Goal: Task Accomplishment & Management: Manage account settings

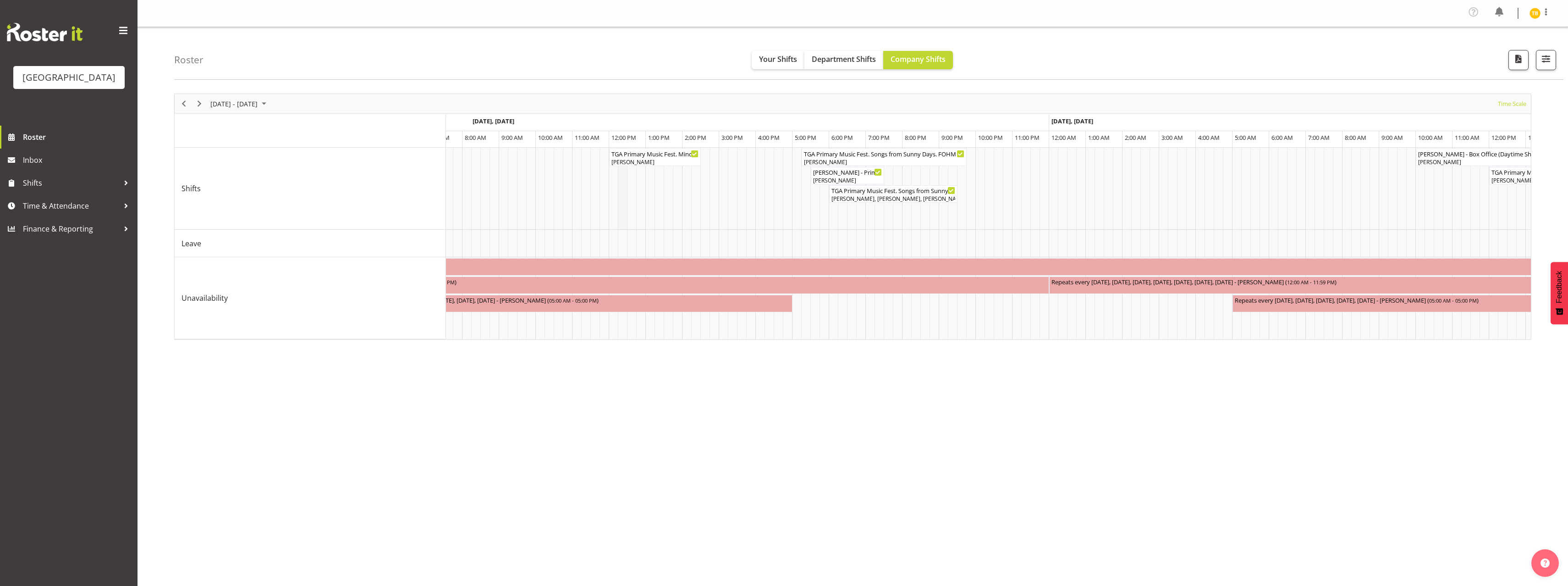
scroll to position [0, 276]
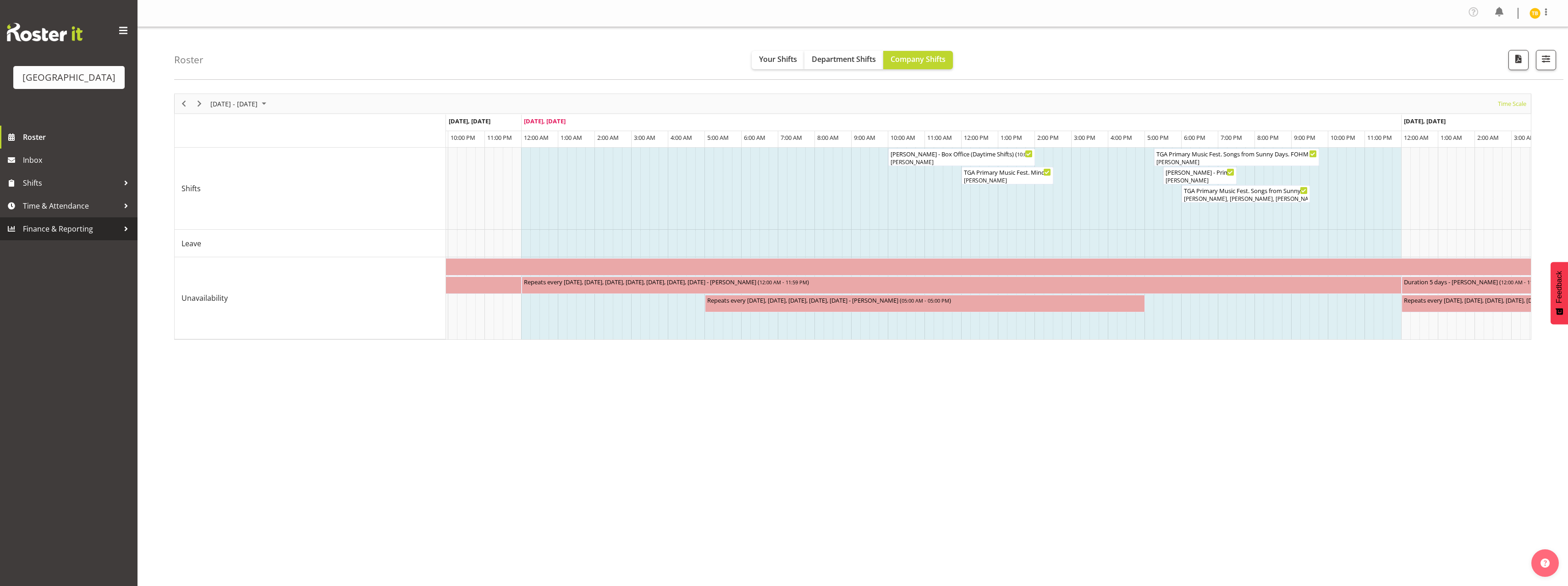
click at [87, 236] on span "Finance & Reporting" at bounding box center [70, 229] width 96 height 13
click at [82, 213] on span "Time & Attendance" at bounding box center [70, 206] width 96 height 13
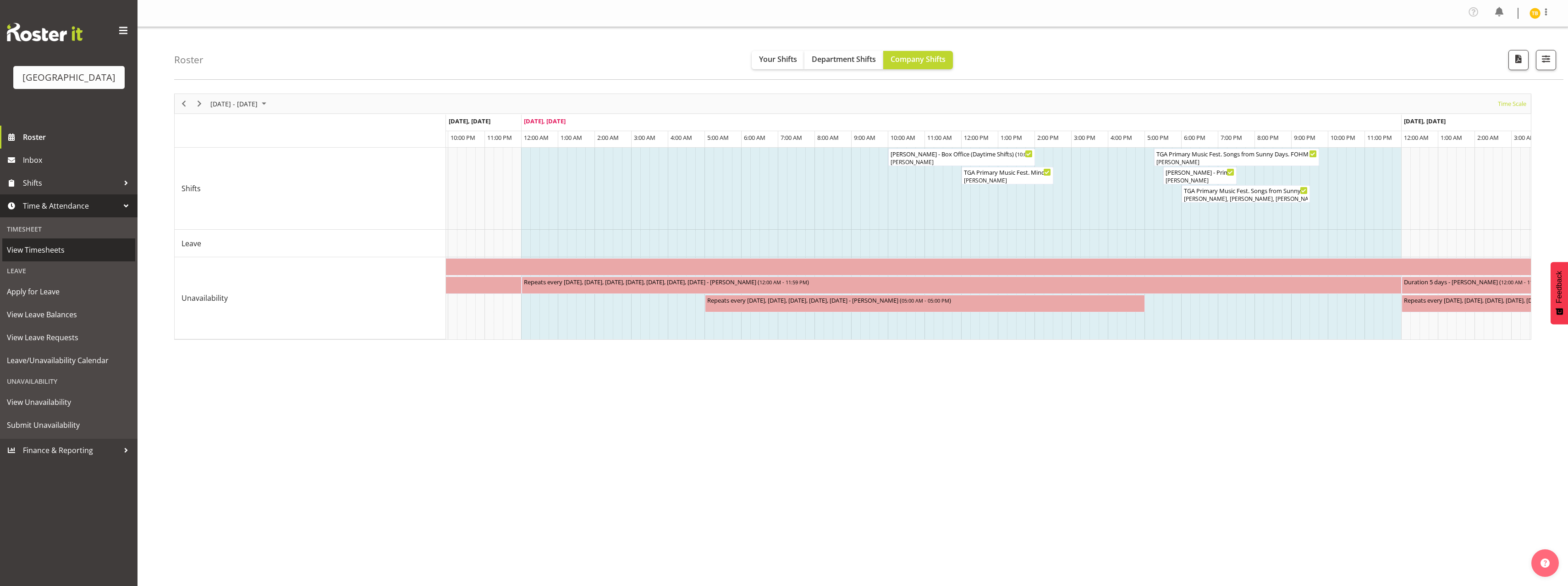
click at [47, 257] on span "View Timesheets" at bounding box center [68, 250] width 123 height 13
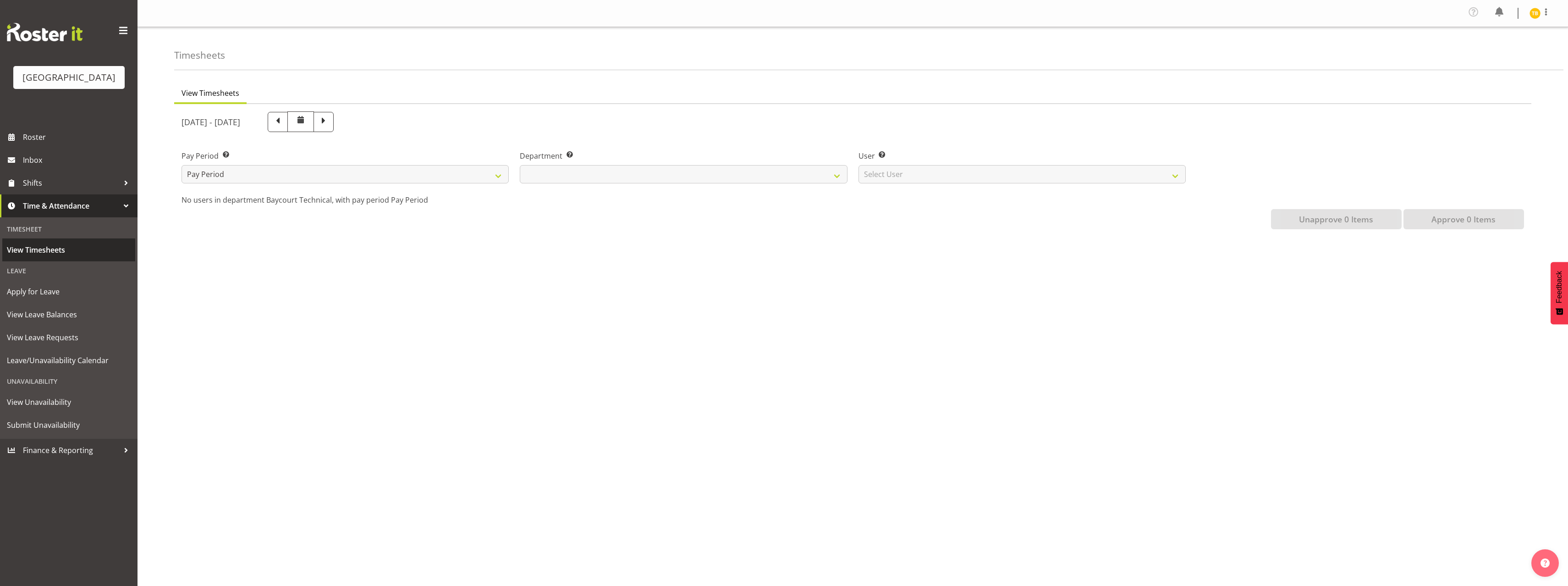
select select
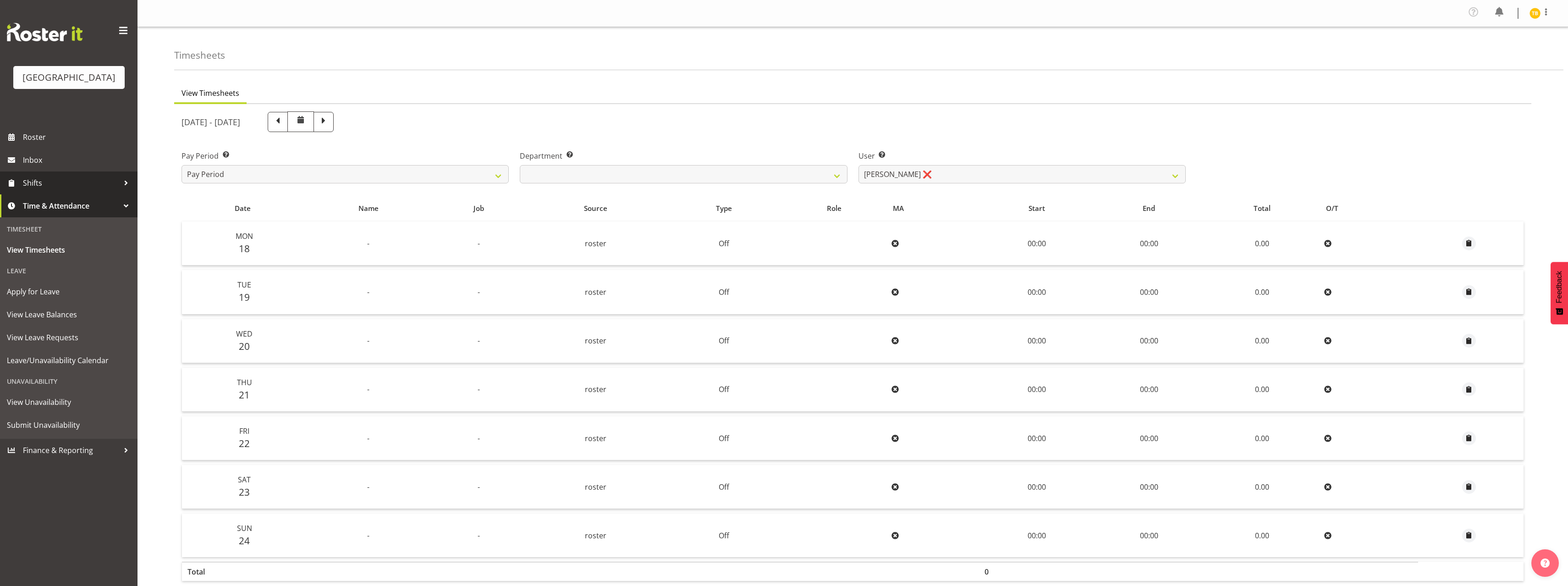
click at [40, 190] on span "Shifts" at bounding box center [70, 183] width 96 height 13
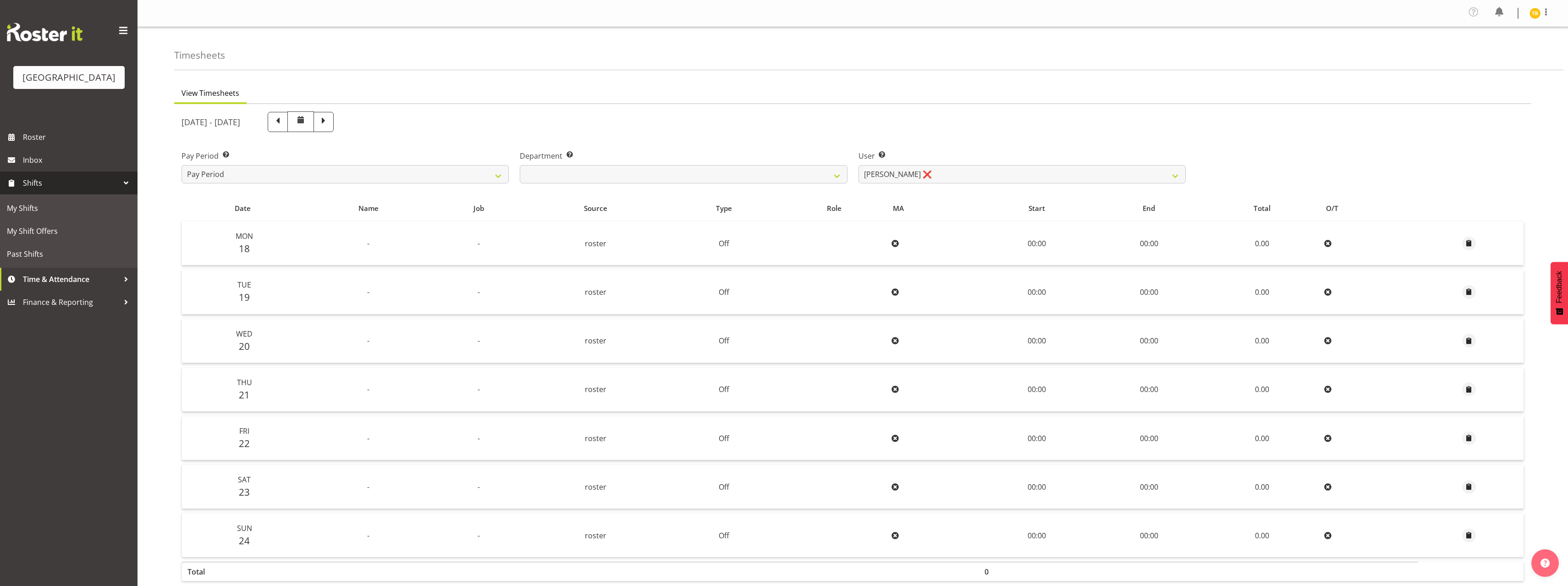
click at [129, 26] on span at bounding box center [123, 31] width 15 height 15
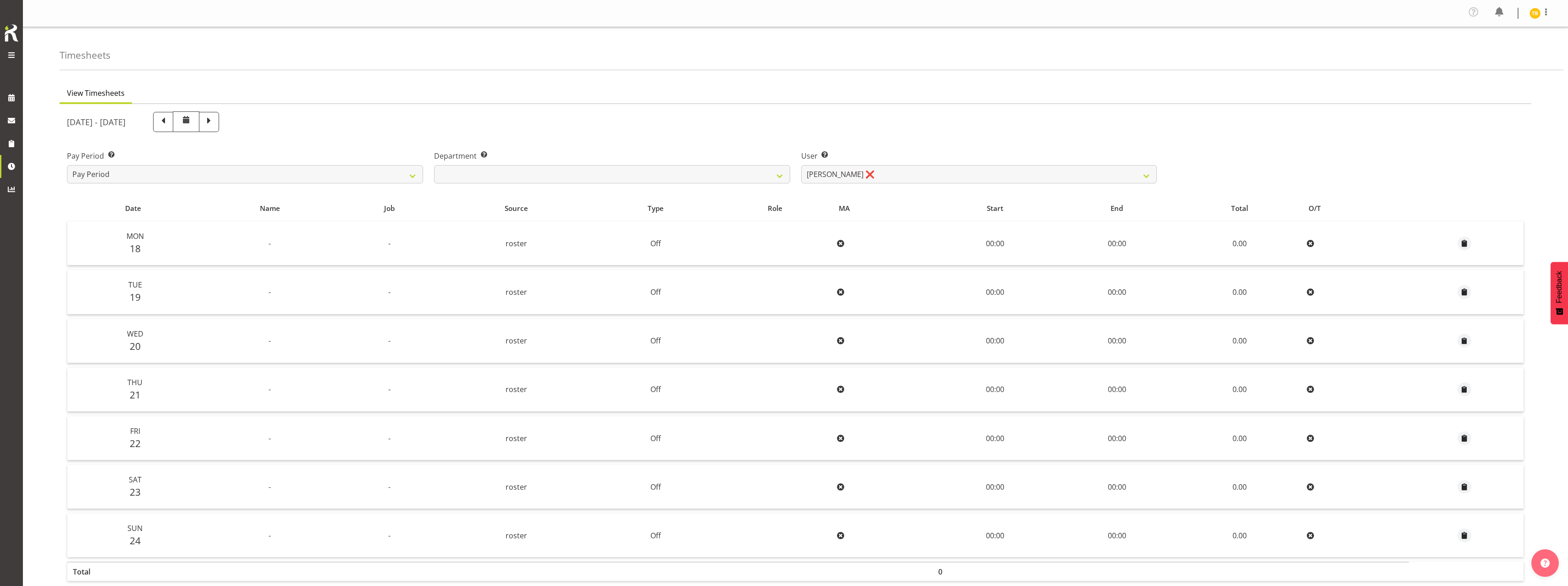
click at [13, 53] on span at bounding box center [12, 55] width 11 height 11
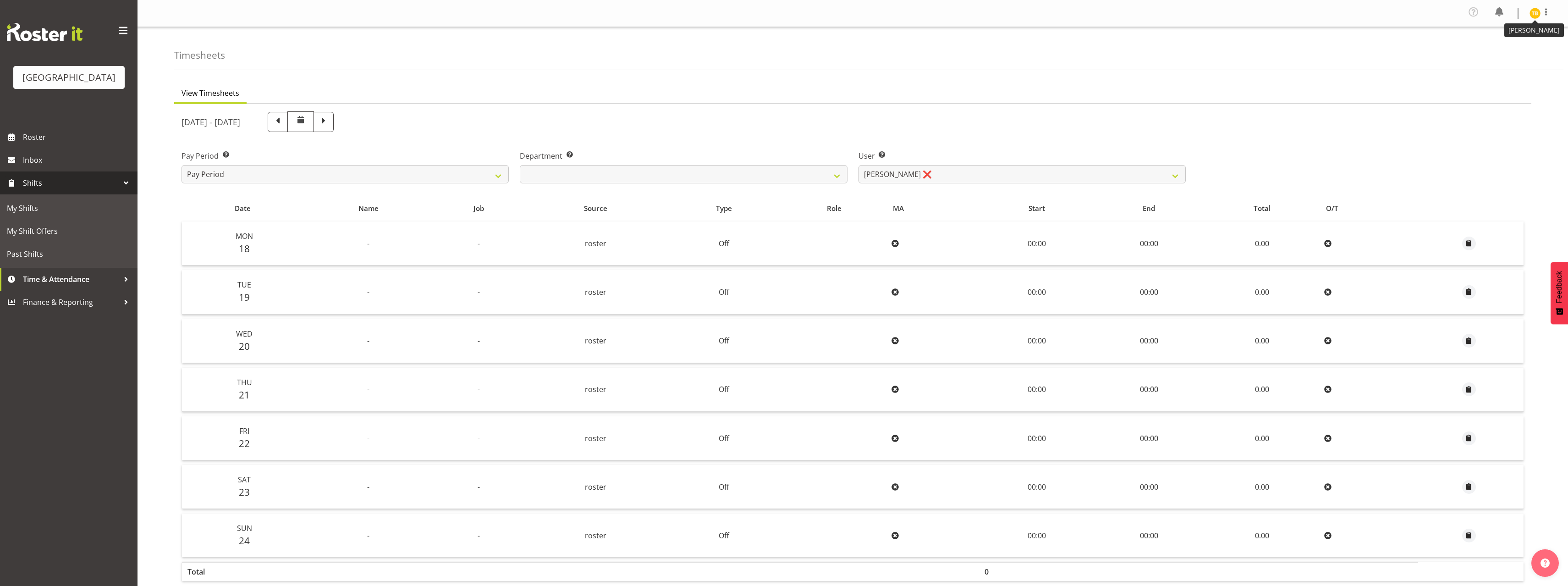
click at [1531, 14] on img at bounding box center [1535, 13] width 11 height 11
click at [1489, 34] on link "Profile" at bounding box center [1507, 34] width 88 height 17
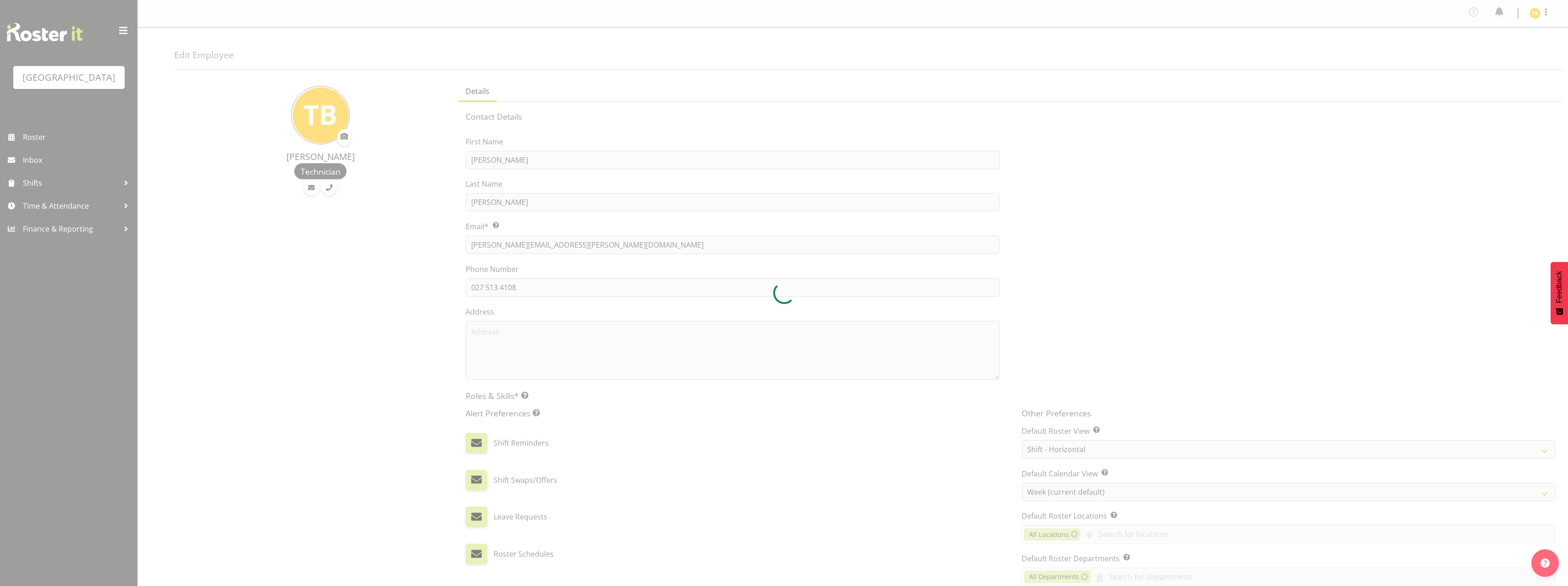
select select "shiftH"
select select "TimelineWeek"
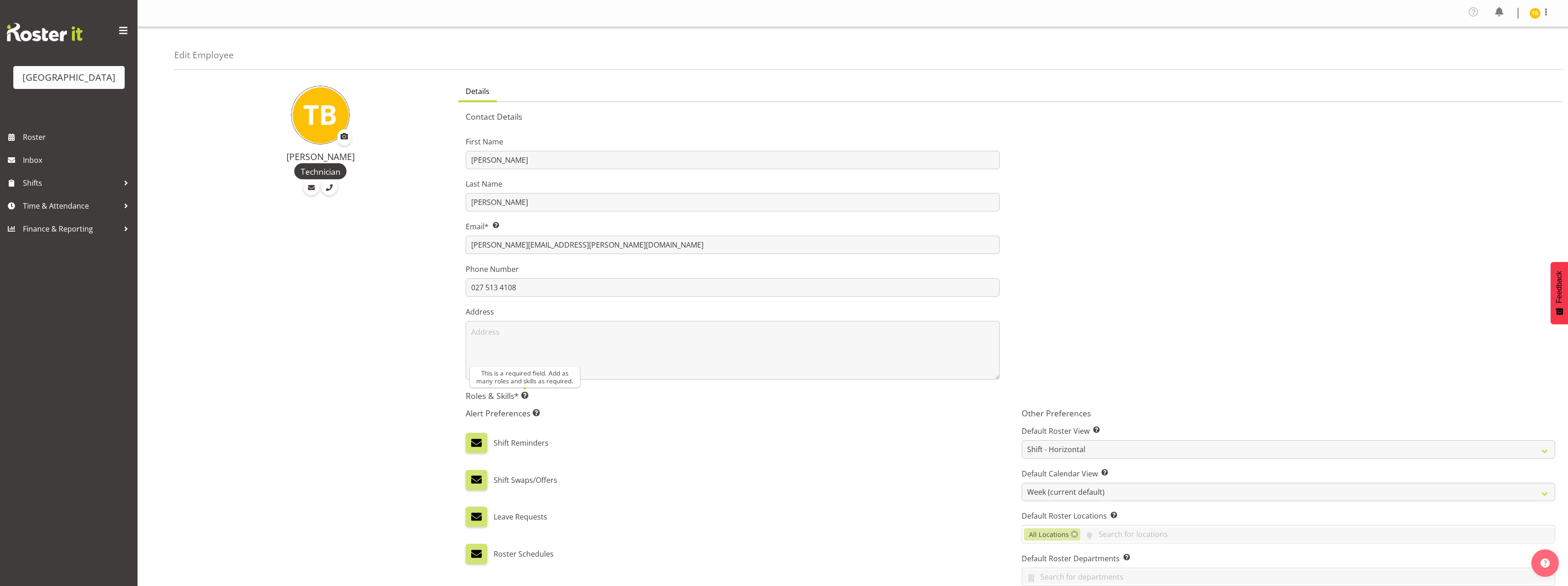
click at [526, 396] on span at bounding box center [525, 395] width 7 height 7
click at [516, 395] on h5 "Roles & Skills* This is a required field. Add as many roles and skills as requi…" at bounding box center [1010, 396] width 1089 height 10
click at [39, 144] on span "Roster" at bounding box center [78, 137] width 110 height 13
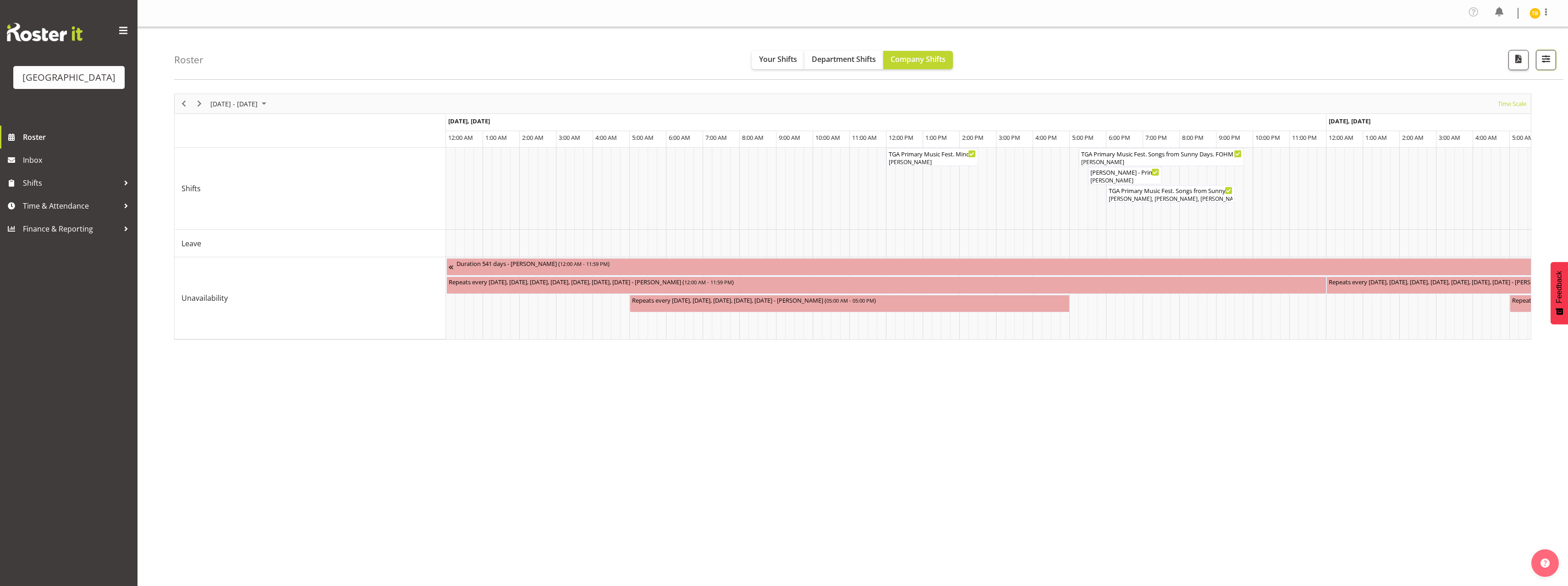
click at [1541, 61] on span "button" at bounding box center [1545, 58] width 12 height 12
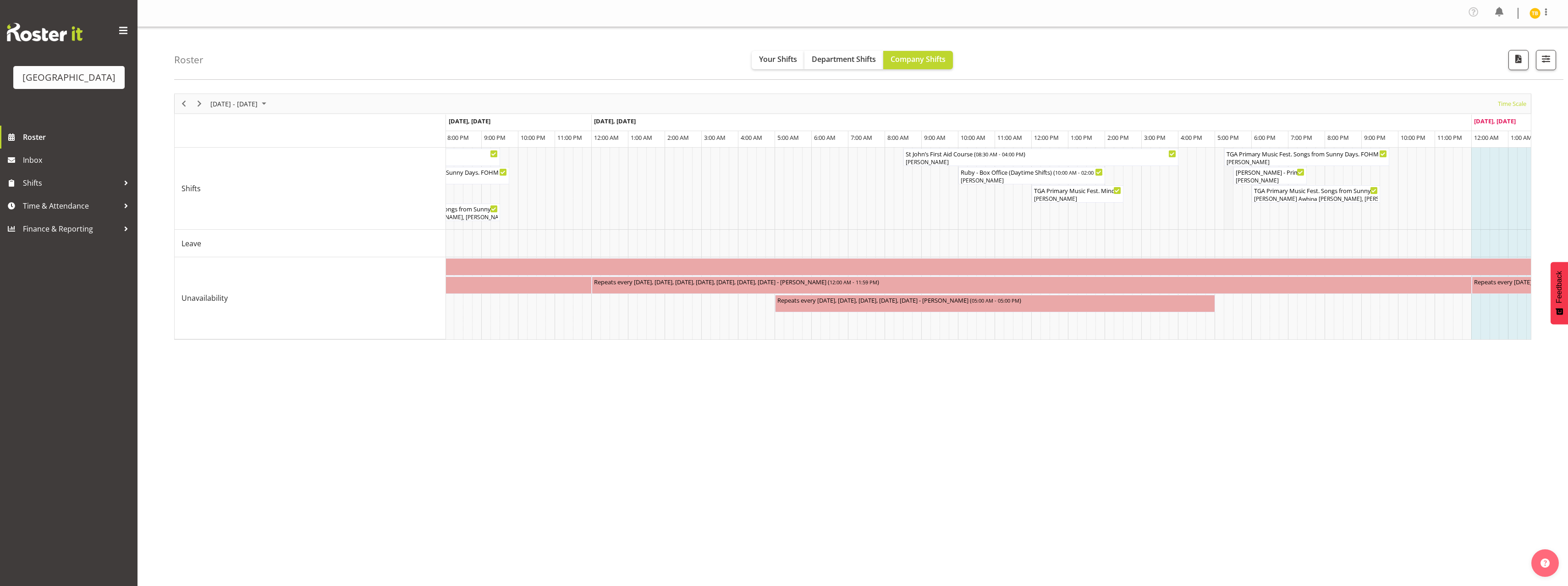
click at [1228, 211] on td "Timeline Week of August 28, 2025" at bounding box center [1228, 188] width 9 height 82
drag, startPoint x: 1301, startPoint y: 227, endPoint x: 1420, endPoint y: 224, distance: 119.0
click at [1420, 224] on td "Timeline Week of August 28, 2025" at bounding box center [1421, 188] width 9 height 82
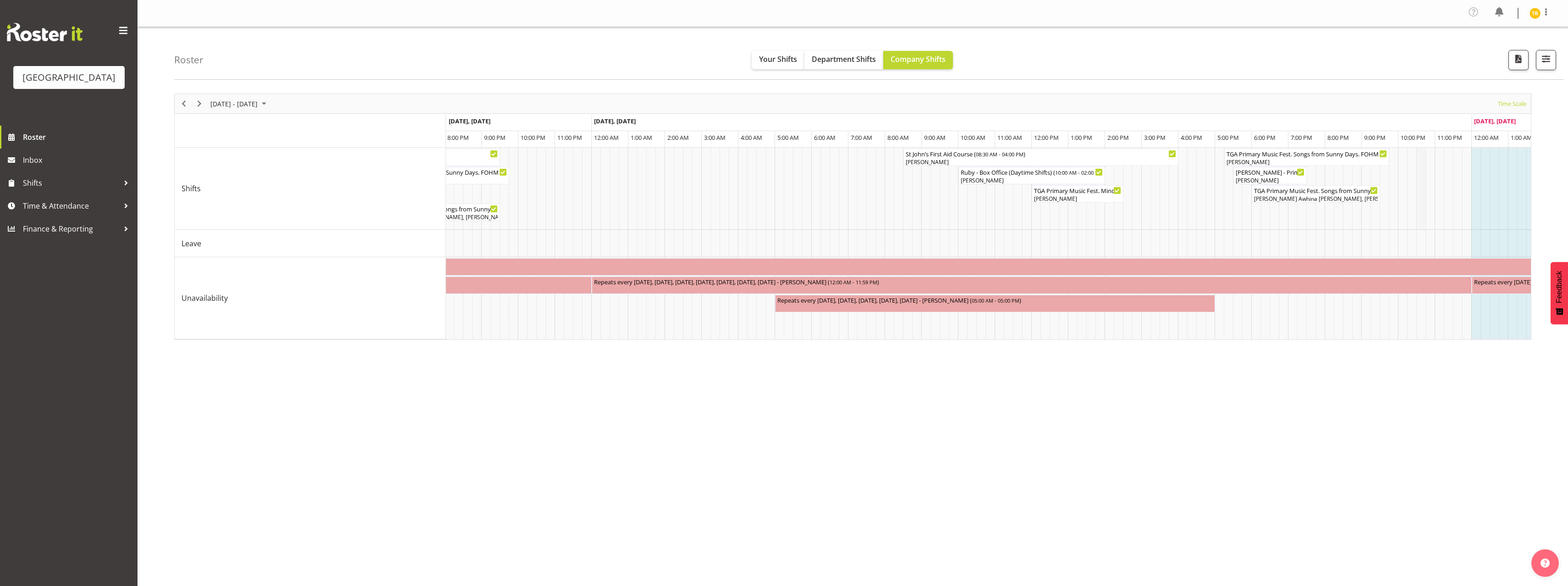
click at [1420, 224] on td "Timeline Week of August 28, 2025" at bounding box center [1421, 188] width 9 height 82
click at [61, 195] on link "Shifts" at bounding box center [68, 182] width 138 height 23
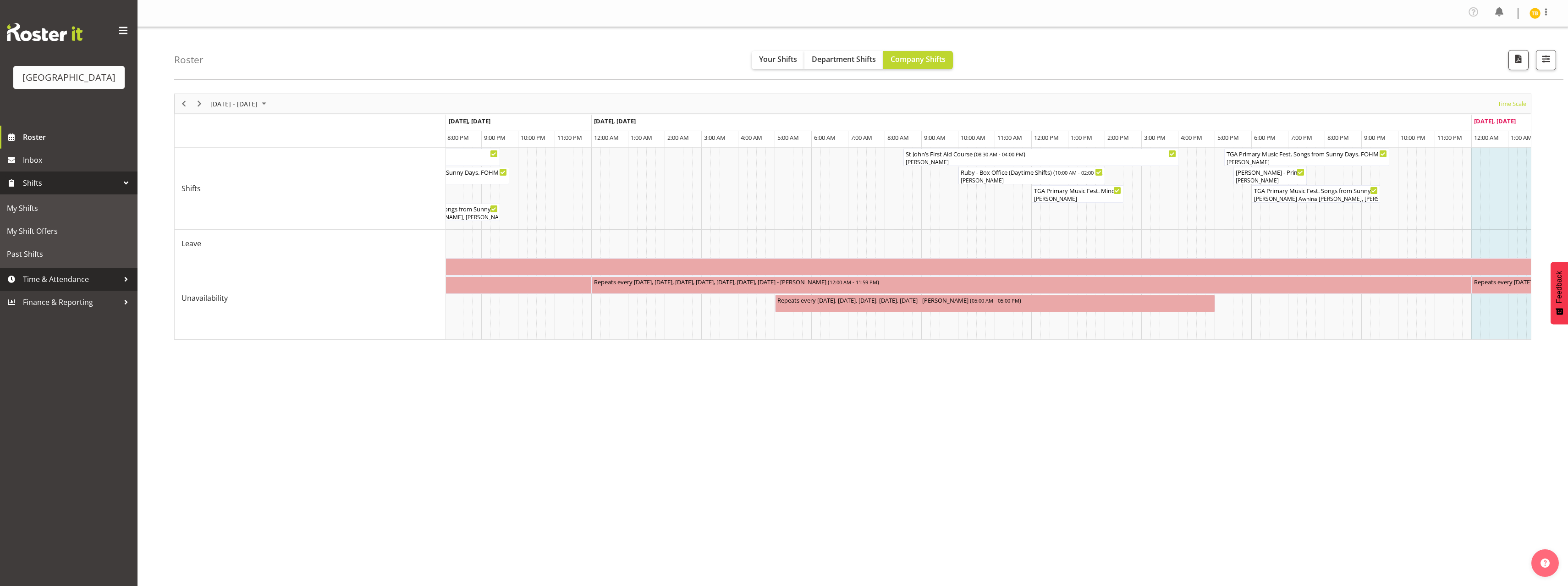
click at [51, 284] on link "Time & Attendance" at bounding box center [68, 279] width 138 height 23
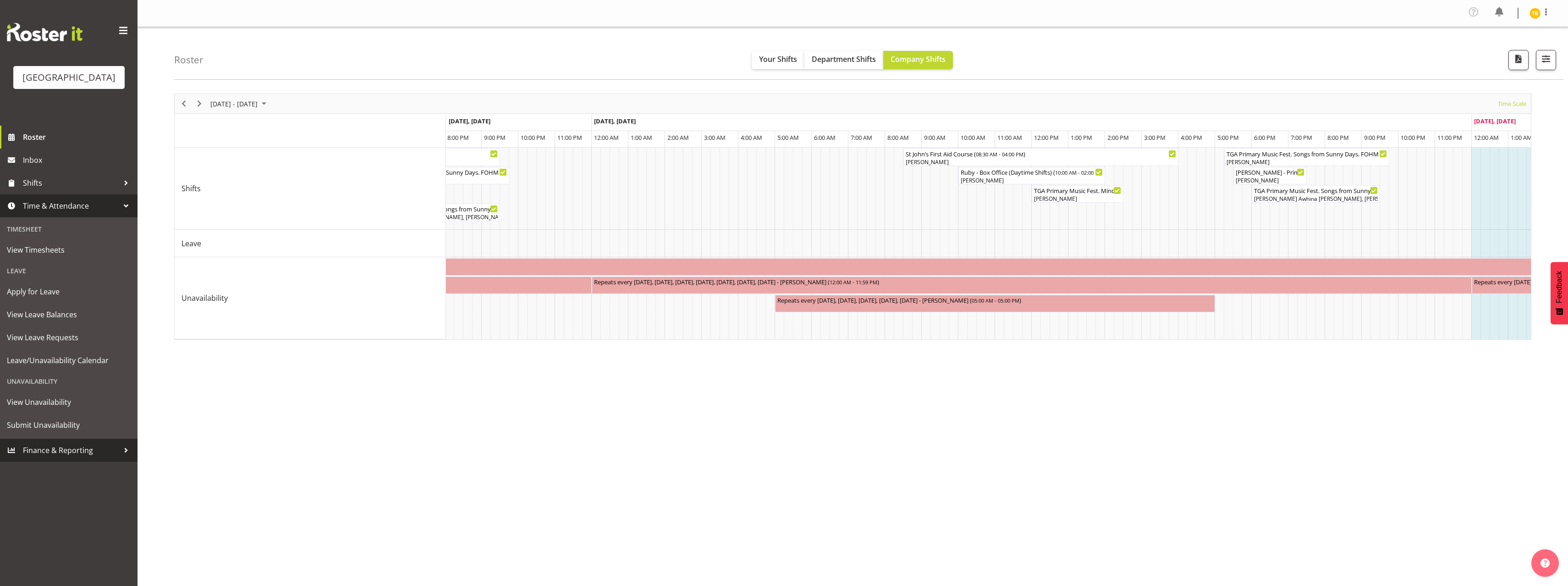
click at [56, 457] on span "Finance & Reporting" at bounding box center [70, 450] width 96 height 13
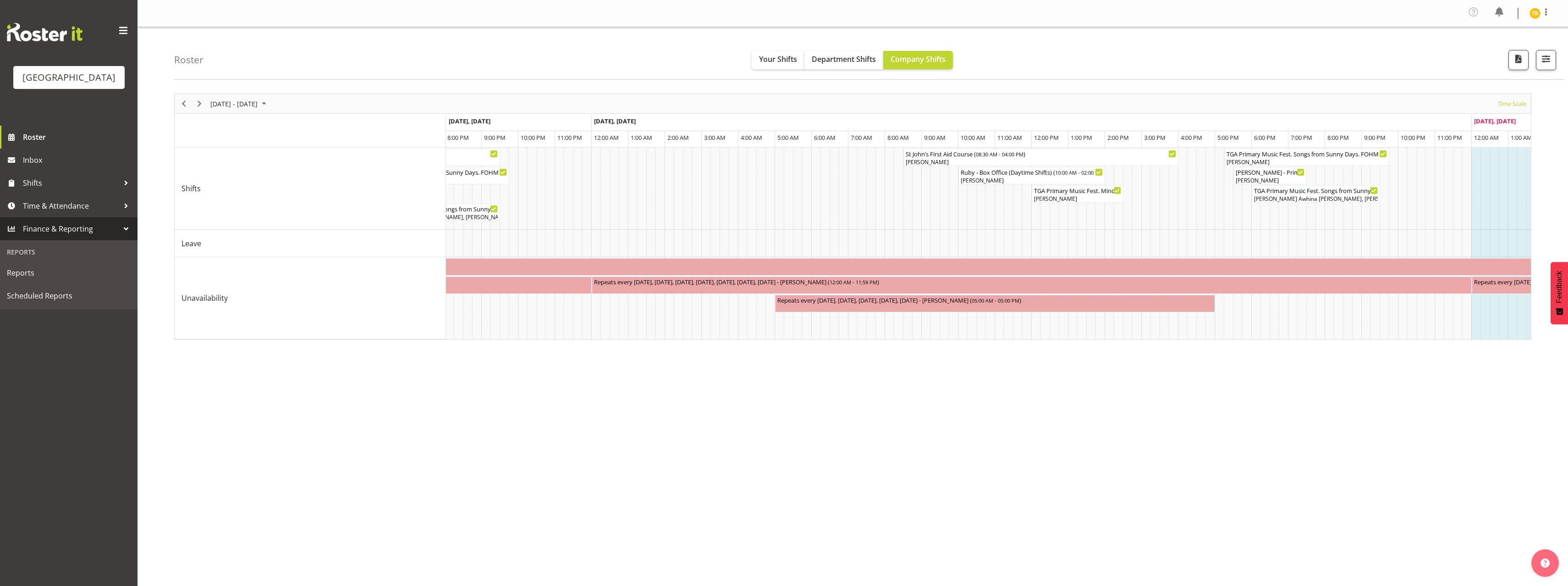
click at [27, 261] on div "Reports" at bounding box center [68, 252] width 133 height 19
click at [66, 303] on span "Scheduled Reports" at bounding box center [68, 295] width 123 height 13
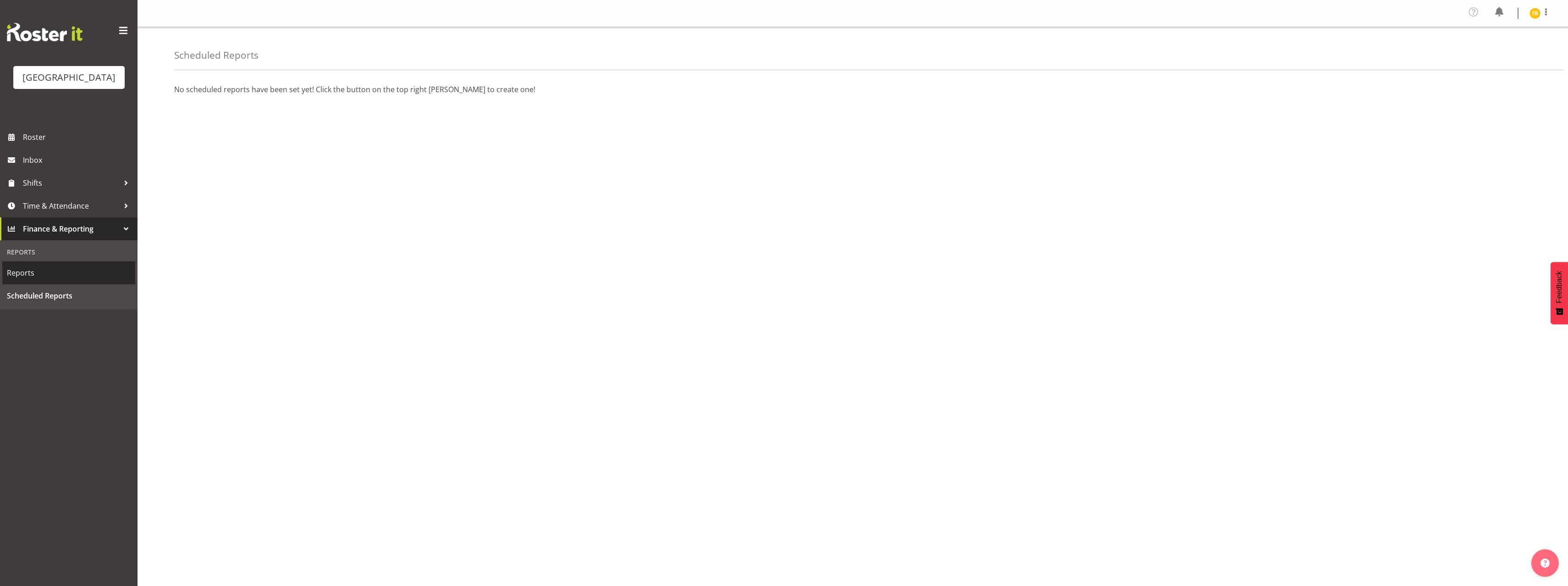
click at [58, 280] on span "Reports" at bounding box center [68, 273] width 123 height 13
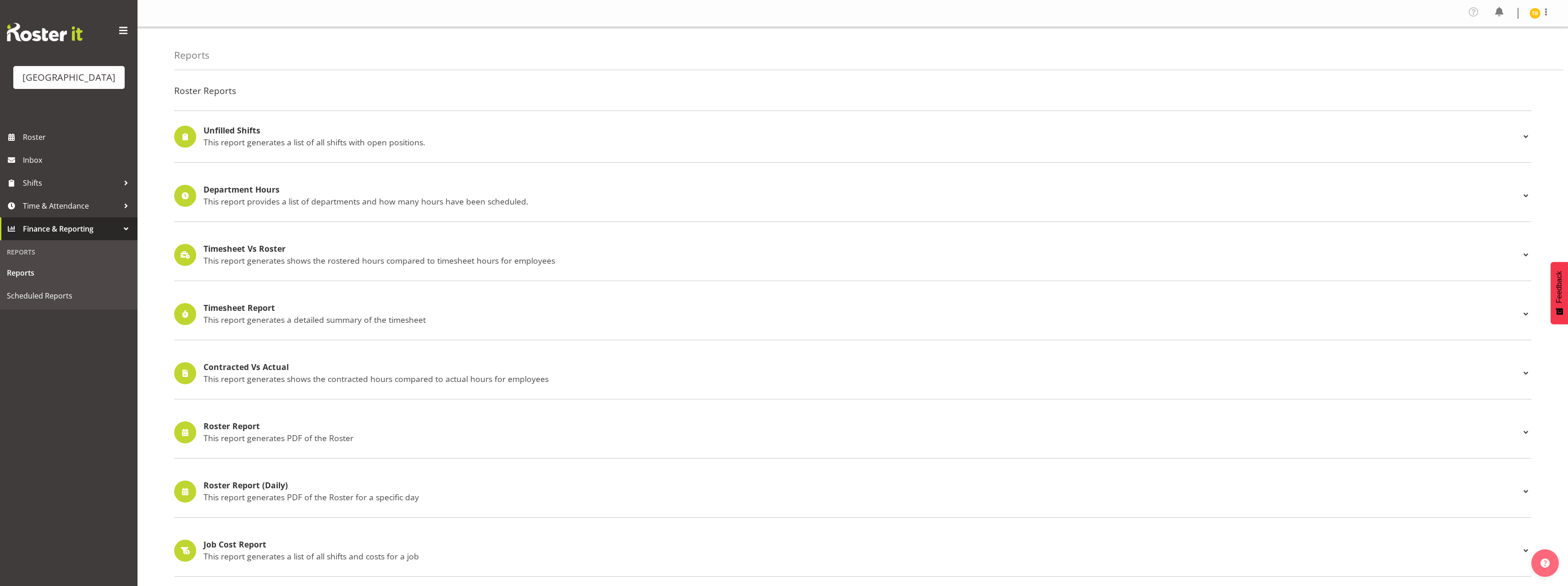
click at [220, 132] on h4 "Unfilled Shifts" at bounding box center [862, 130] width 1317 height 9
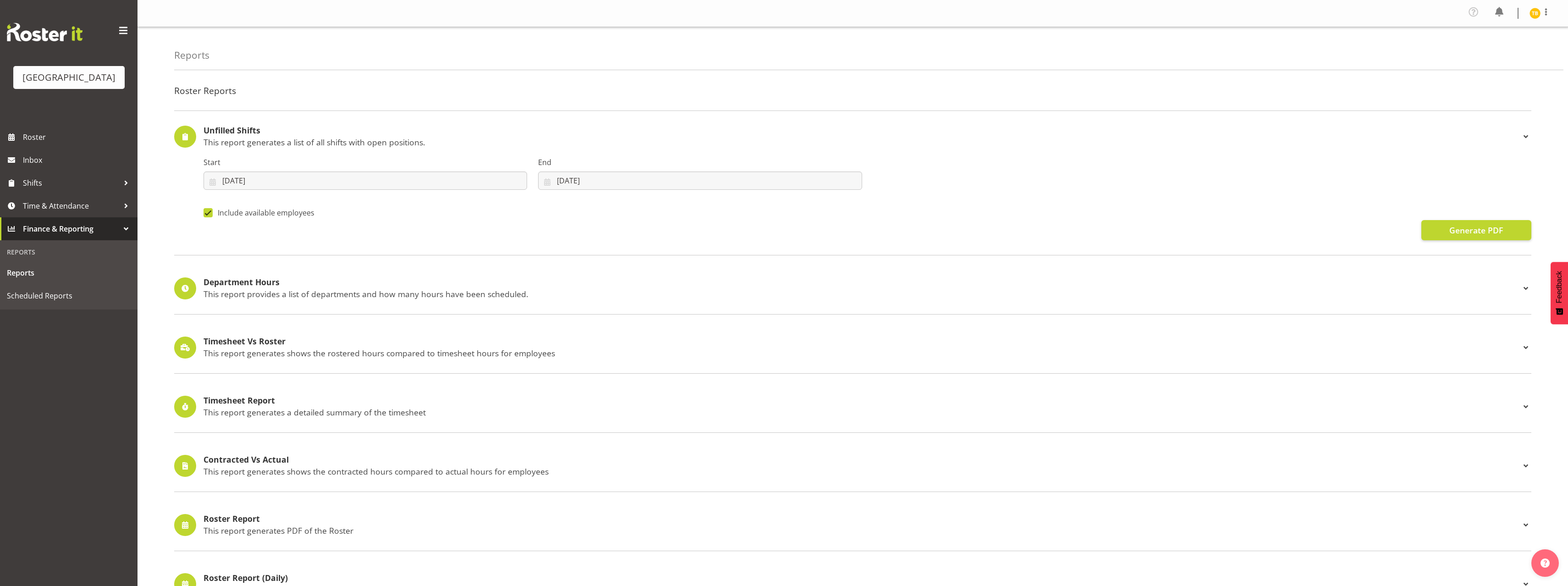
click at [220, 132] on h4 "Unfilled Shifts" at bounding box center [862, 130] width 1317 height 9
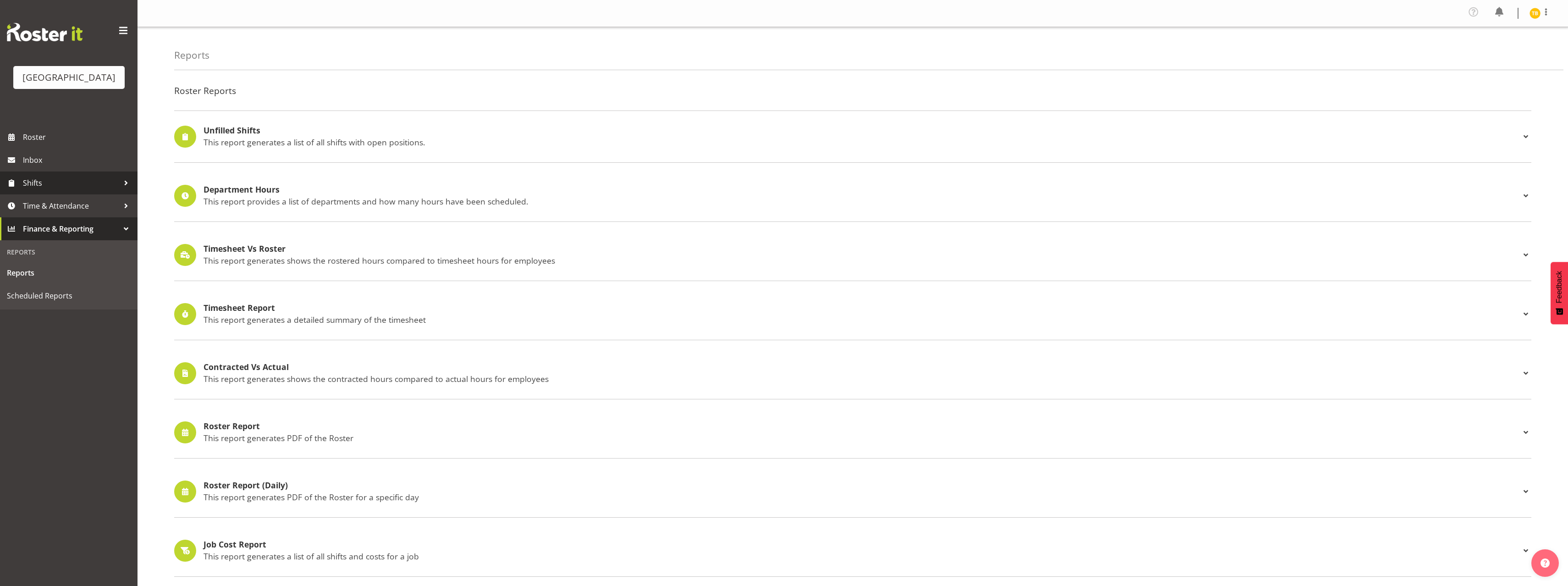
click at [41, 189] on link "Shifts" at bounding box center [68, 182] width 138 height 23
click at [43, 144] on span "Roster" at bounding box center [78, 137] width 110 height 13
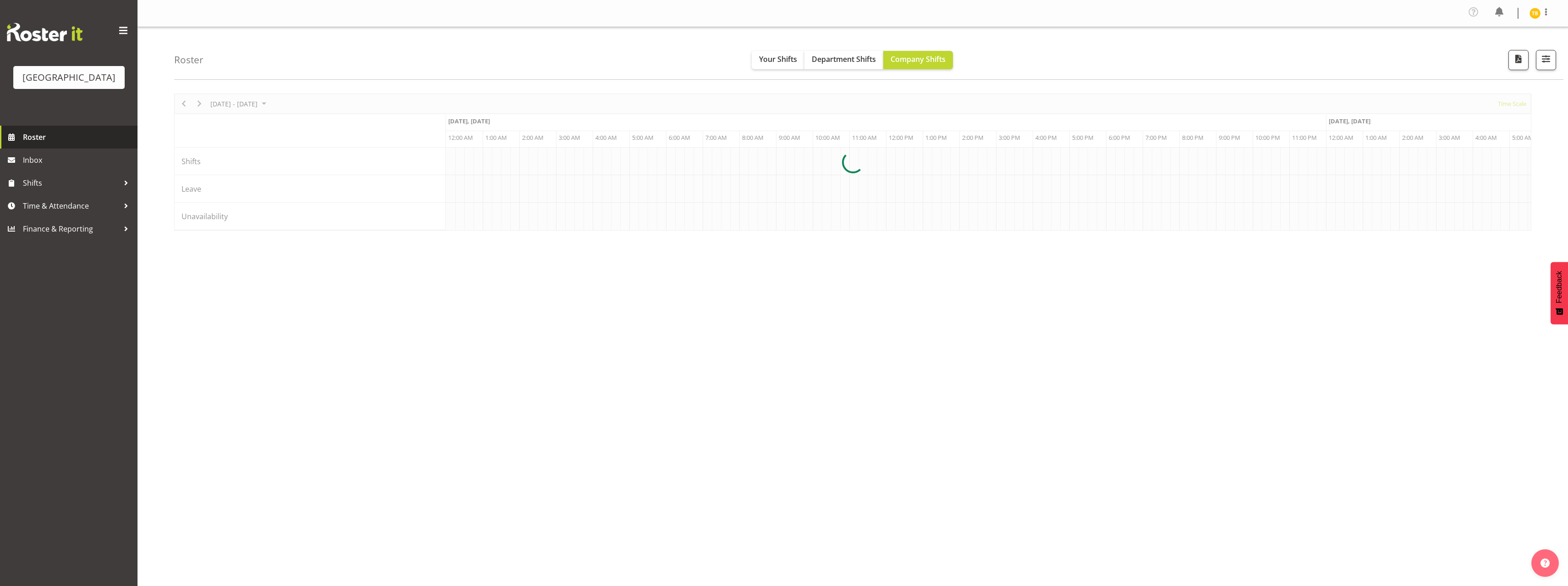
scroll to position [0, 2640]
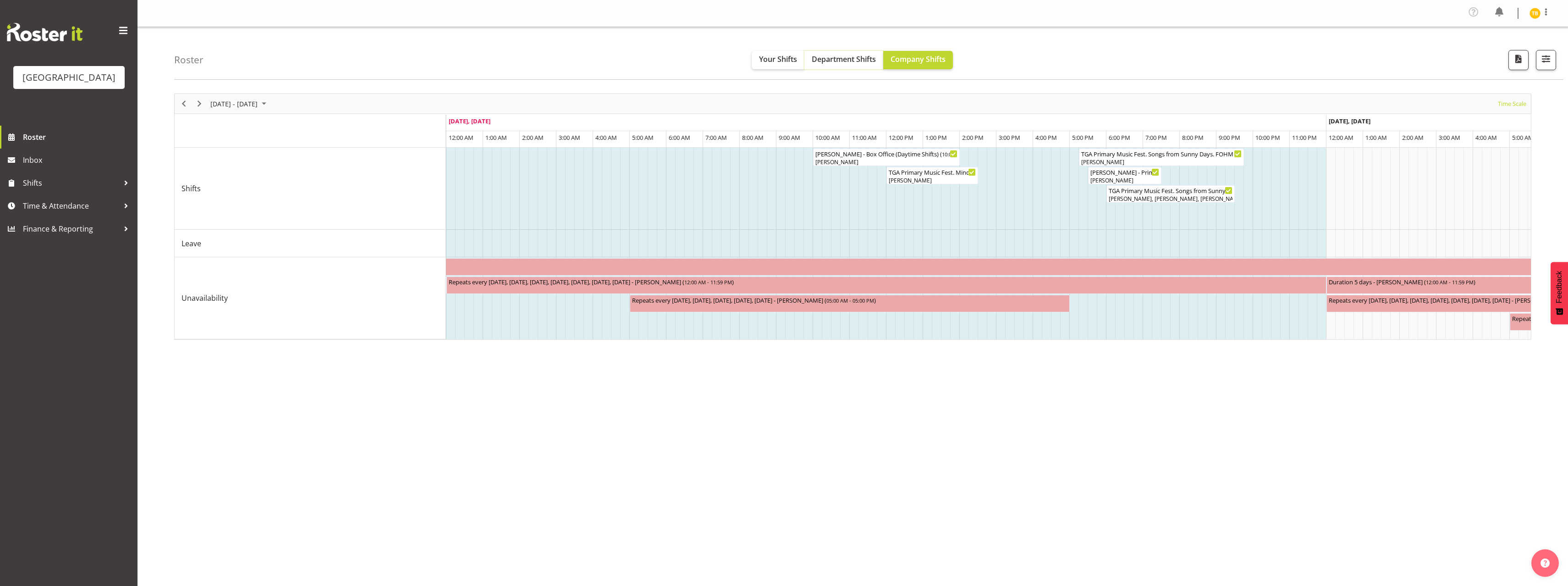
click at [847, 57] on span "Department Shifts" at bounding box center [844, 59] width 64 height 10
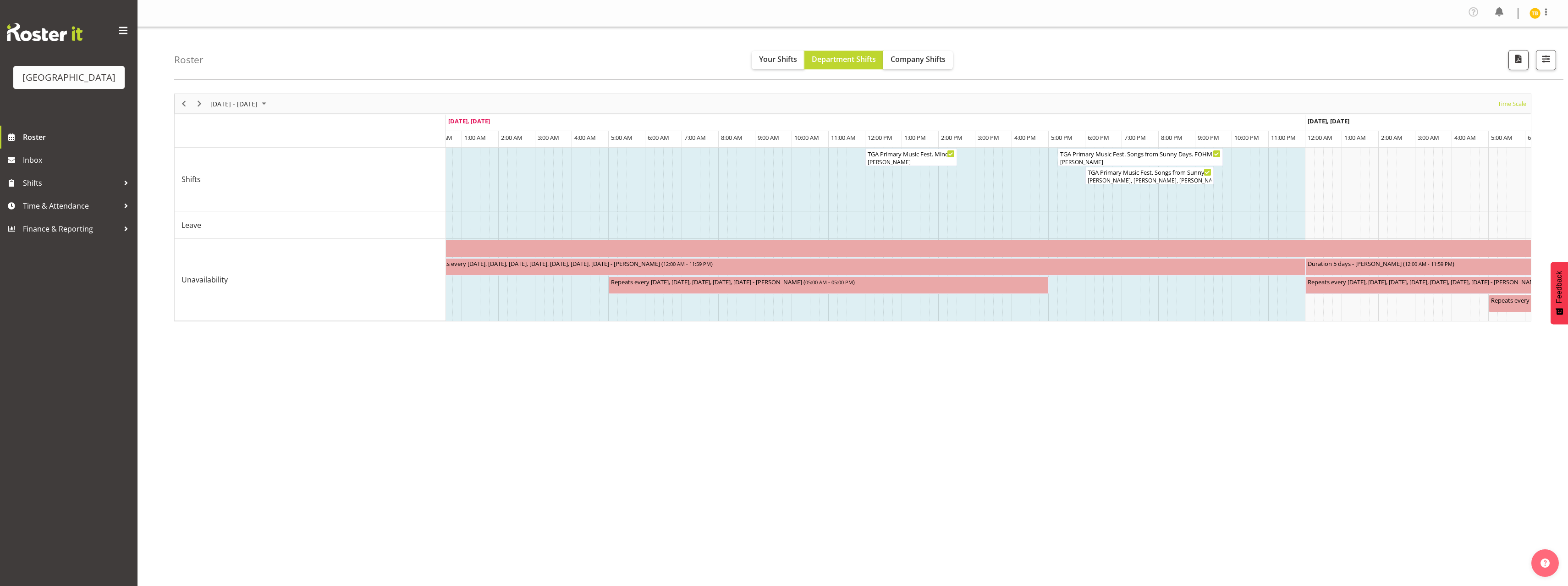
scroll to position [0, 2662]
click at [901, 215] on td "Timeline Week of August 28, 2025" at bounding box center [905, 225] width 9 height 28
click at [1153, 162] on div "[PERSON_NAME]" at bounding box center [1140, 161] width 161 height 8
click at [1153, 162] on div at bounding box center [853, 207] width 1357 height 228
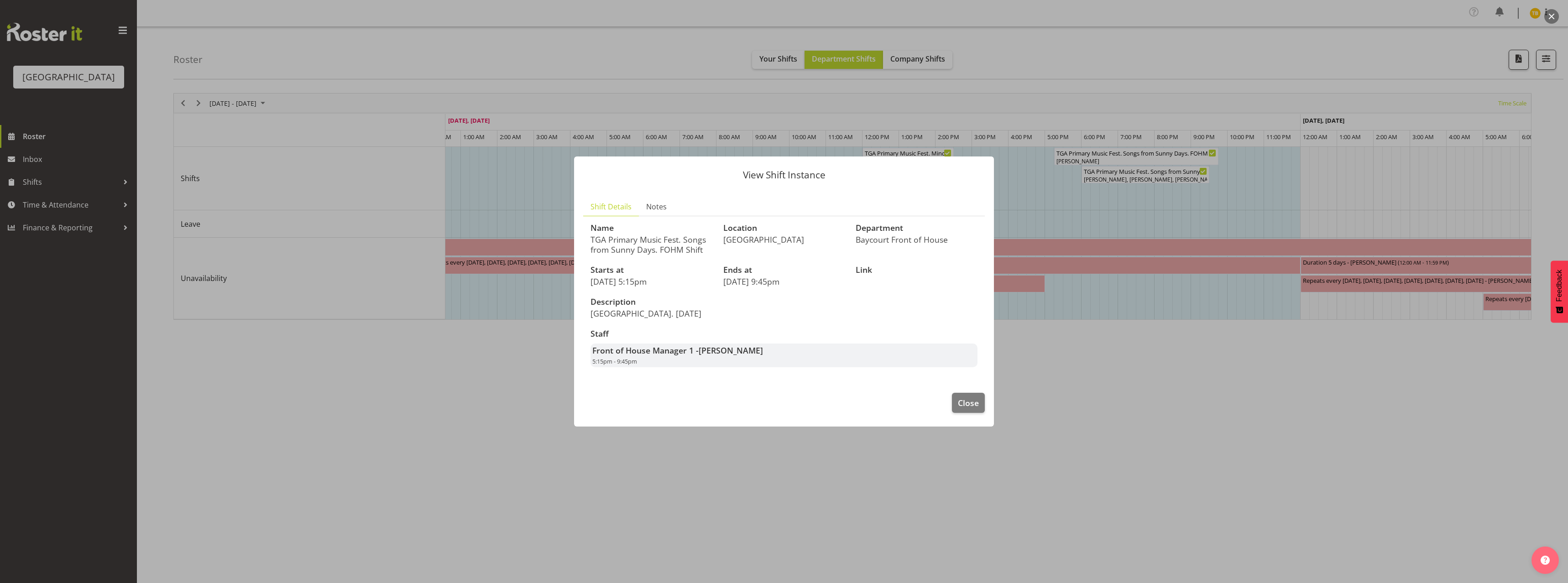
click at [636, 351] on strong "Front of House Manager 1 - [PERSON_NAME]" at bounding box center [677, 351] width 170 height 11
drag, startPoint x: 638, startPoint y: 351, endPoint x: 819, endPoint y: 353, distance: 181.0
click at [819, 353] on div "Front of House Manager 1 - [PERSON_NAME] 5:15pm - 9:45pm" at bounding box center [784, 355] width 387 height 24
click at [655, 207] on span "Notes" at bounding box center [657, 207] width 21 height 11
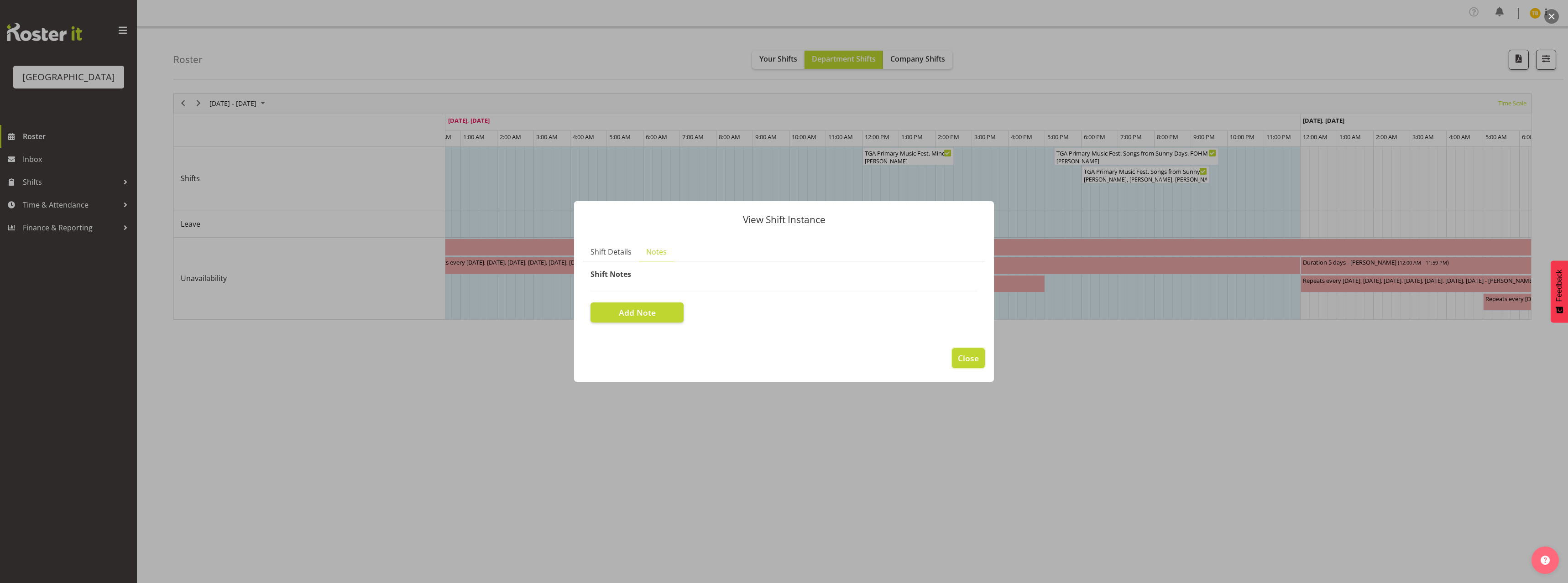
click at [980, 354] on button "Close" at bounding box center [968, 358] width 33 height 20
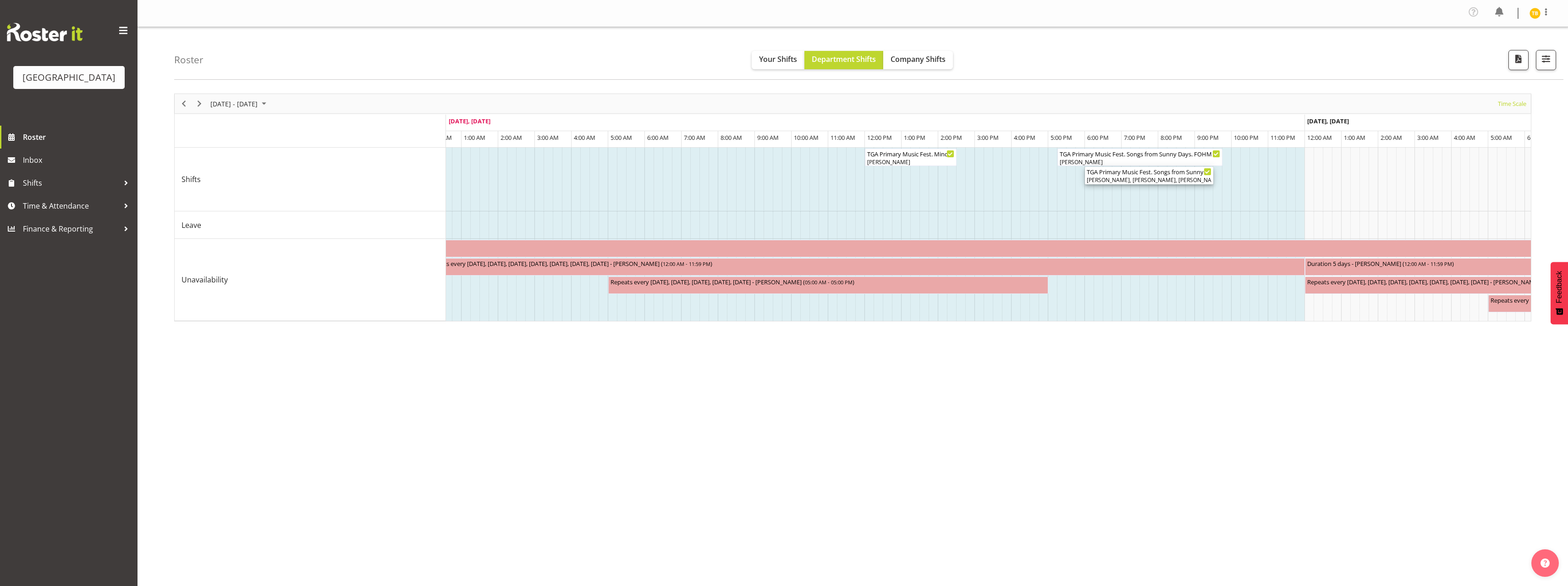
click at [1141, 173] on div "TGA Primary Music Fest. Songs from Sunny Days ( 06:00 PM - 09:30 PM )" at bounding box center [1149, 171] width 125 height 9
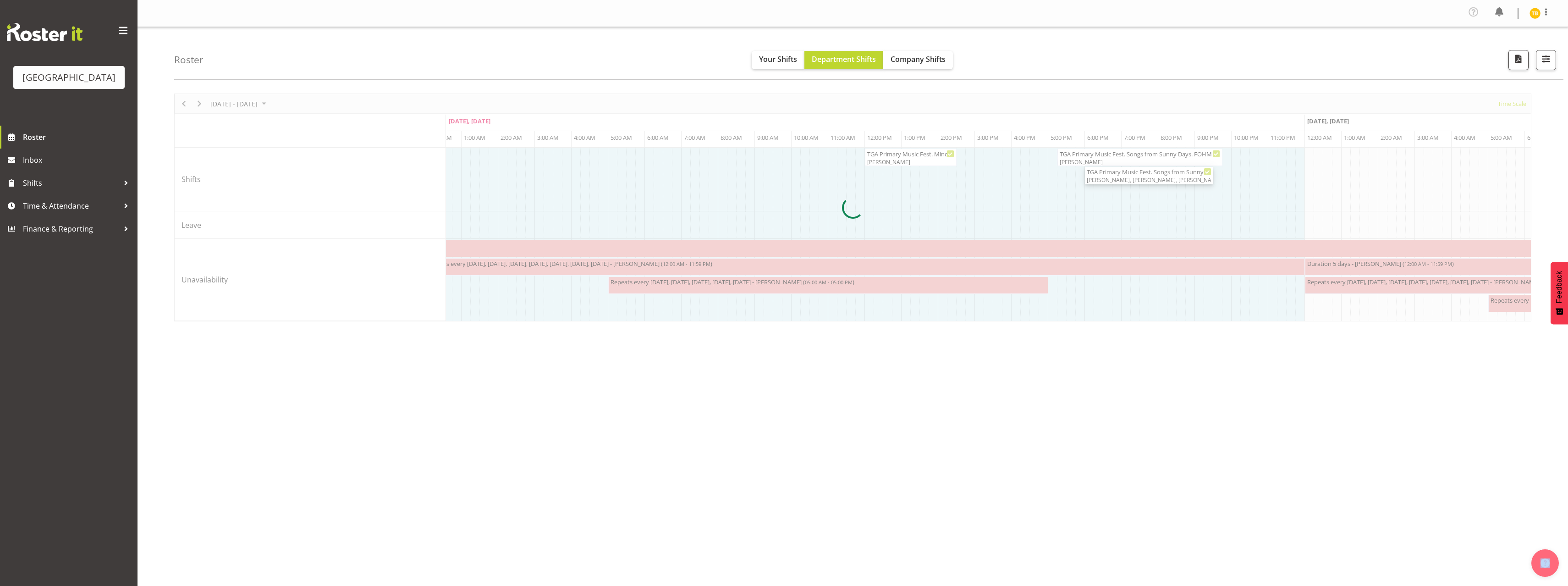
click at [1141, 173] on div at bounding box center [853, 207] width 1357 height 228
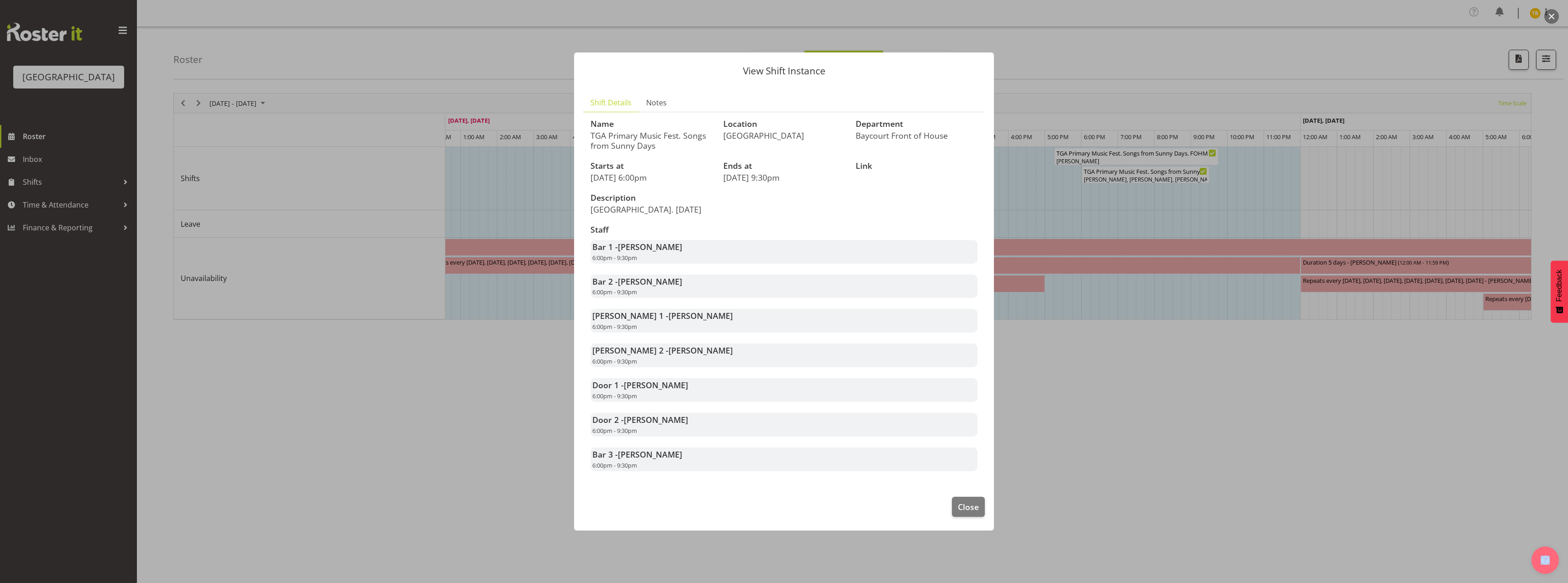
drag, startPoint x: 641, startPoint y: 469, endPoint x: 590, endPoint y: 253, distance: 221.9
click at [590, 253] on div "Staff Bar 1 - [PERSON_NAME] 6:00pm - 9:30pm Bar 2 - [PERSON_NAME] 6:00pm - 9:30…" at bounding box center [784, 348] width 398 height 257
drag, startPoint x: 597, startPoint y: 247, endPoint x: 677, endPoint y: 258, distance: 80.8
click at [677, 258] on div "Bar 1 - [PERSON_NAME] 6:00pm - 9:30pm" at bounding box center [784, 251] width 387 height 24
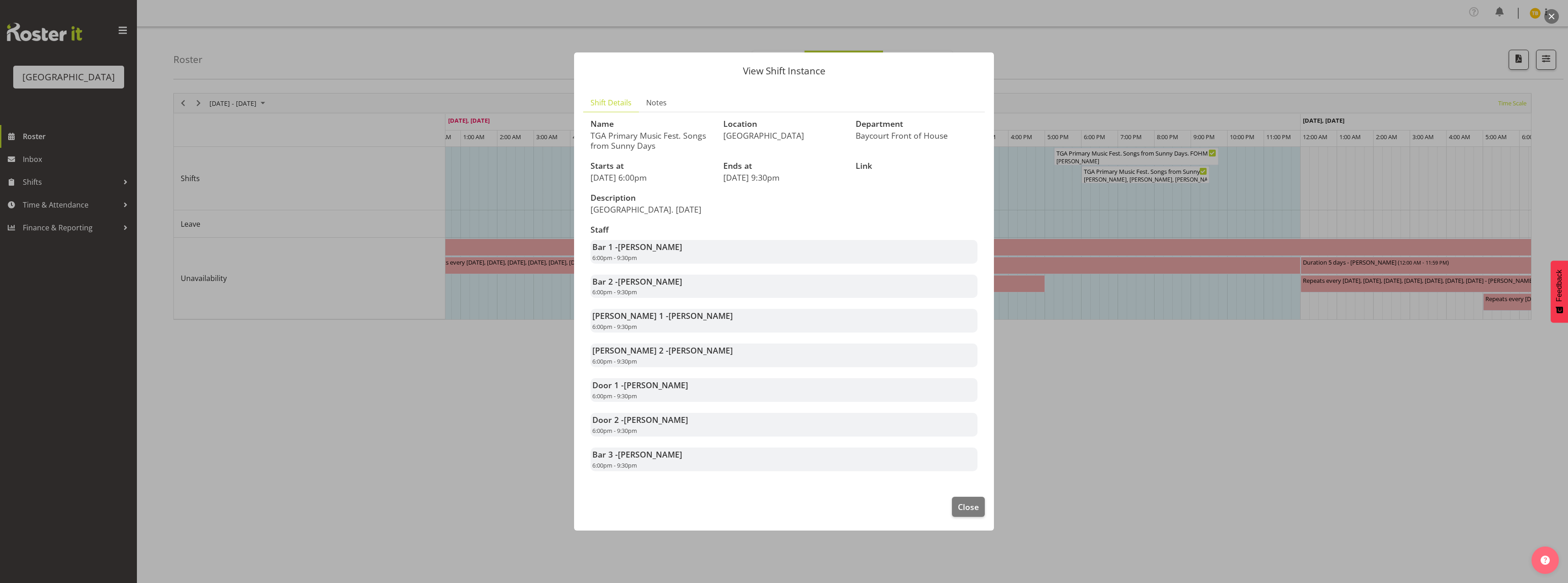
click at [677, 258] on div "Bar 1 - [PERSON_NAME] 6:00pm - 9:30pm" at bounding box center [784, 251] width 387 height 24
click at [657, 104] on span "Notes" at bounding box center [657, 103] width 21 height 11
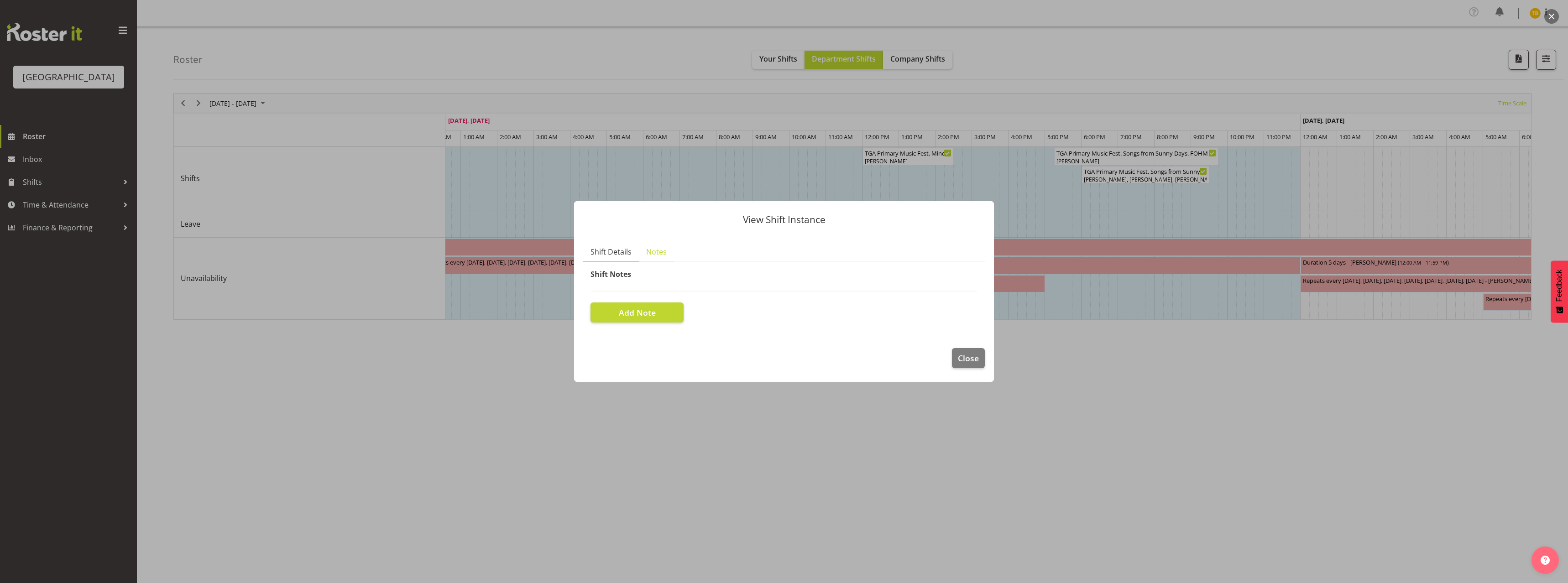
click at [610, 246] on span "Shift Details" at bounding box center [611, 252] width 41 height 11
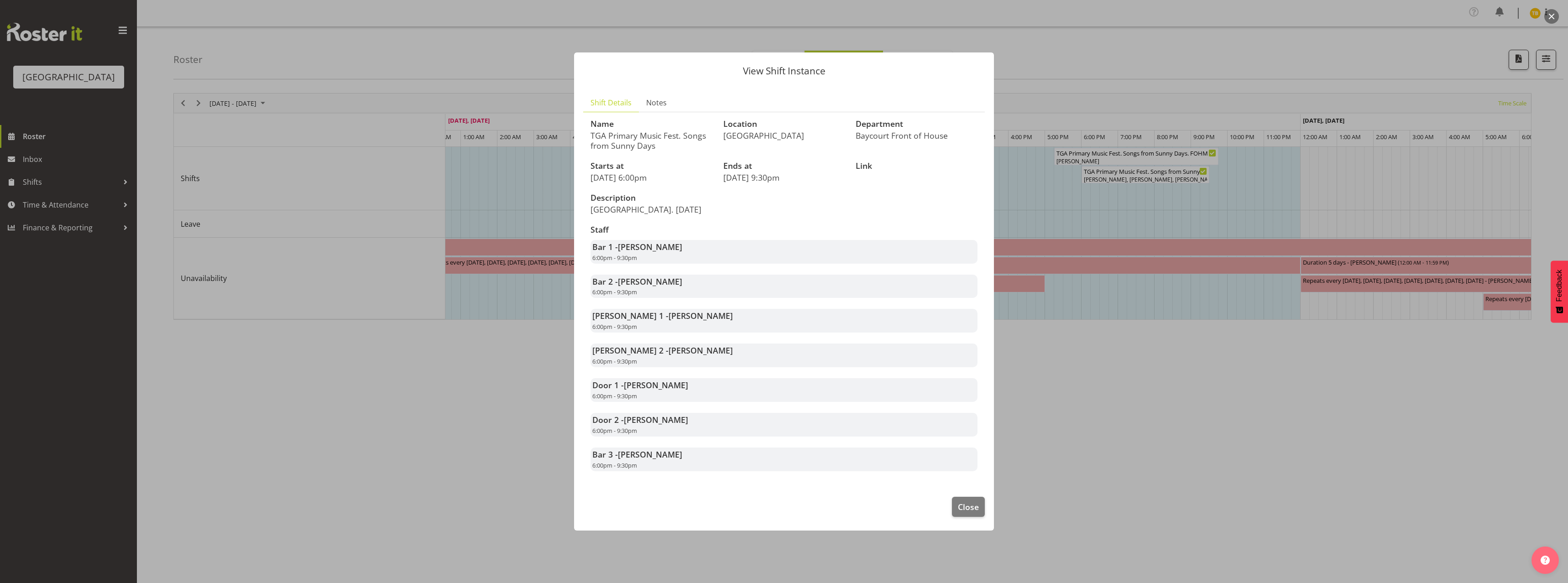
drag, startPoint x: 626, startPoint y: 418, endPoint x: 728, endPoint y: 428, distance: 102.5
click at [728, 428] on div "Door 2 - [PERSON_NAME] 6:00pm - 9:30pm" at bounding box center [784, 424] width 387 height 24
click at [974, 502] on span "Close" at bounding box center [968, 506] width 21 height 12
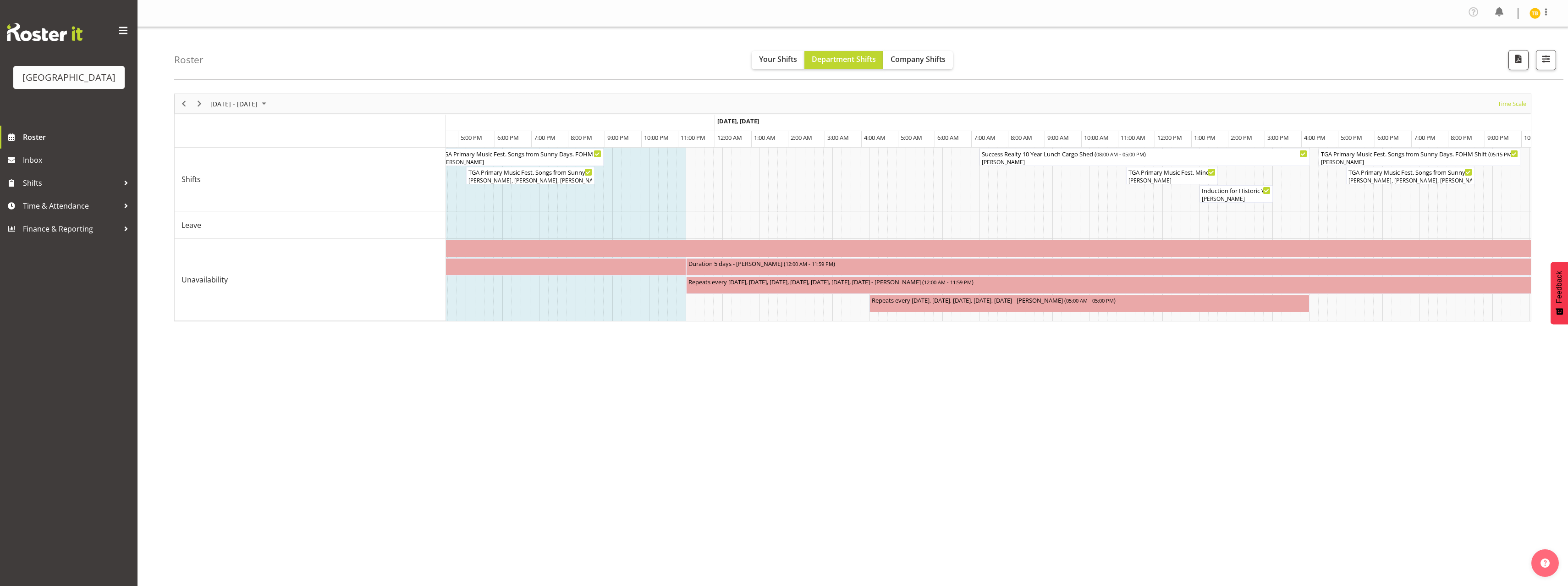
scroll to position [0, 3280]
click at [1164, 179] on div "[PERSON_NAME]" at bounding box center [1172, 180] width 88 height 8
click at [0, 0] on div at bounding box center [0, 0] width 0 height 0
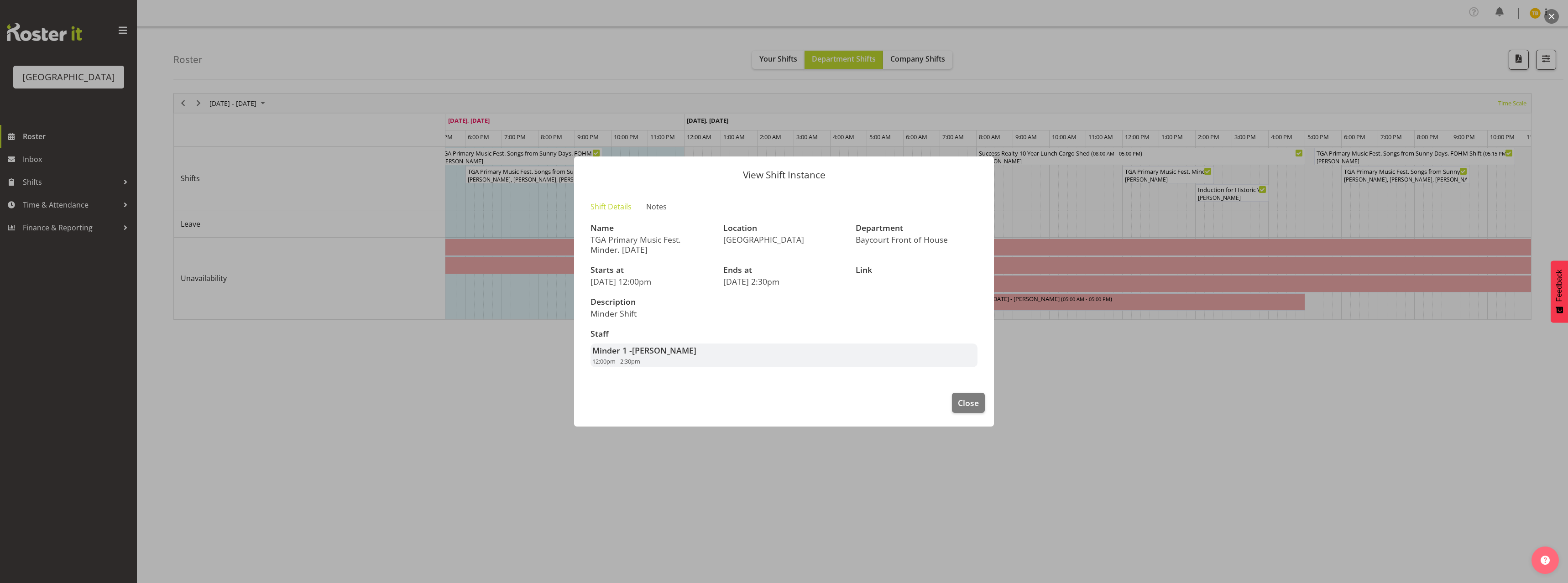
click at [1053, 236] on div at bounding box center [784, 292] width 1568 height 583
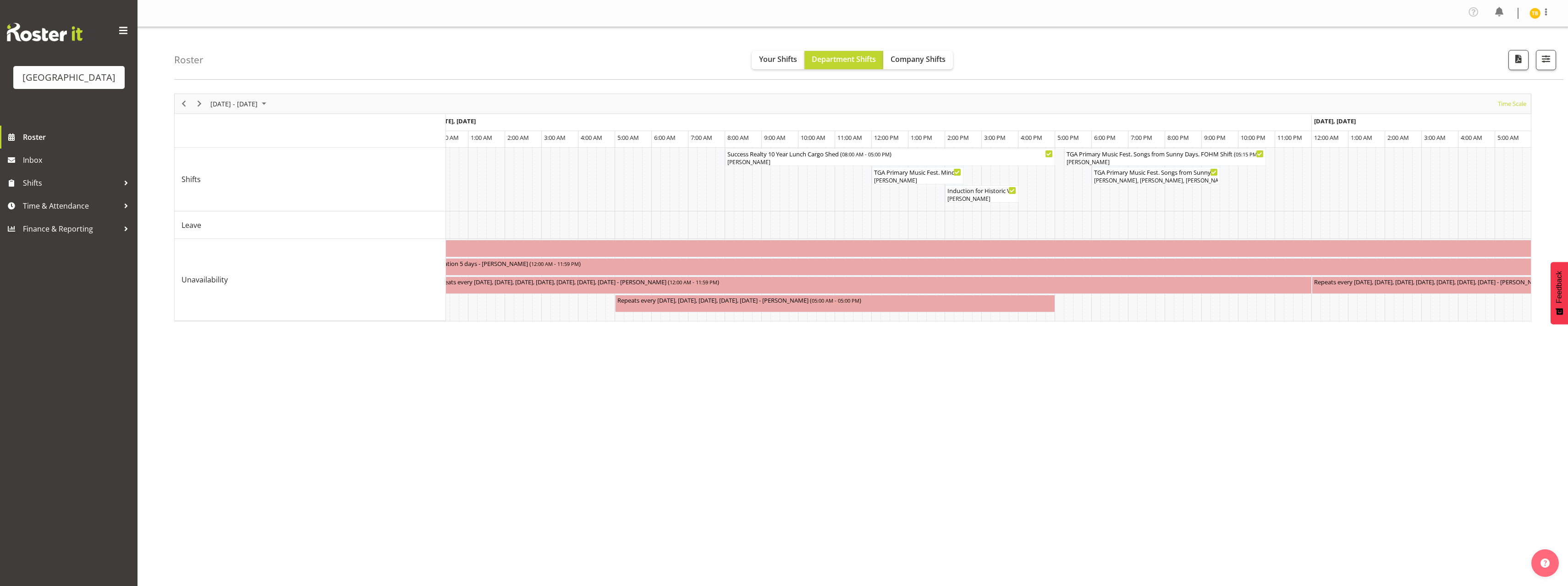
scroll to position [0, 3549]
click at [1144, 180] on div "[PERSON_NAME], [PERSON_NAME], [PERSON_NAME], [PERSON_NAME], [PERSON_NAME], [PER…" at bounding box center [1141, 180] width 125 height 8
click at [0, 0] on div at bounding box center [0, 0] width 0 height 0
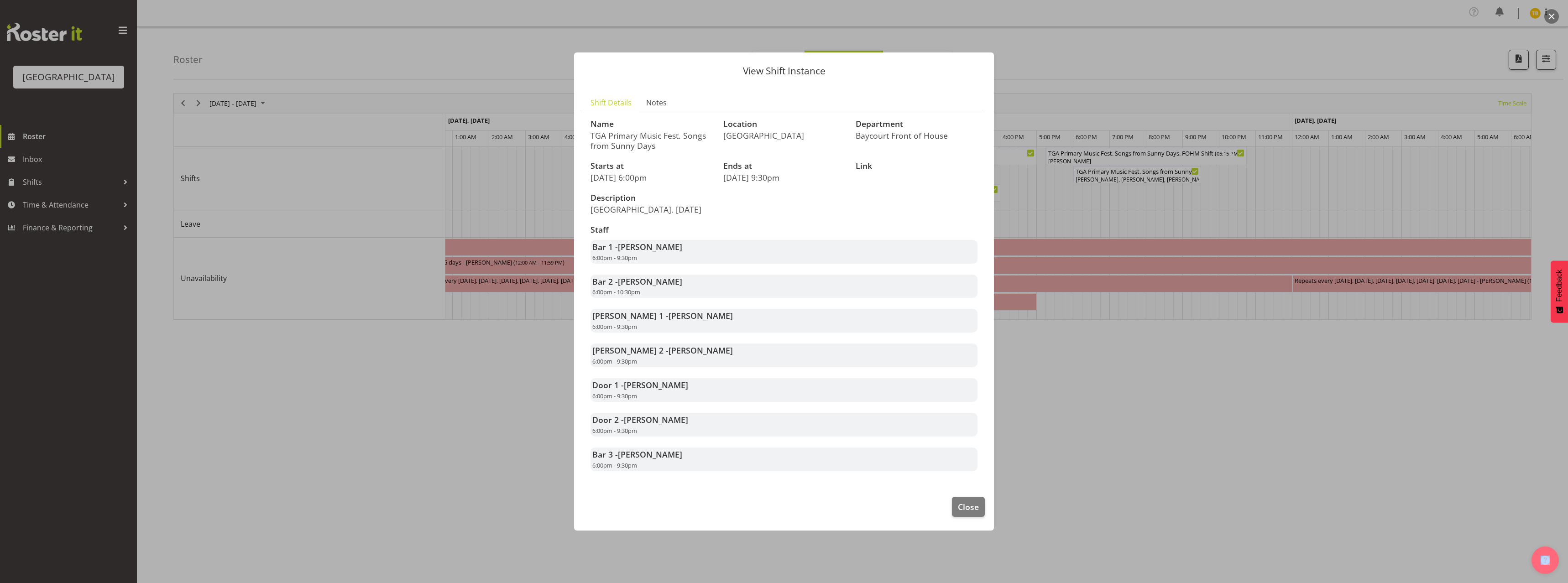
drag, startPoint x: 700, startPoint y: 451, endPoint x: 575, endPoint y: 451, distance: 125.0
click at [575, 451] on section "Shift Details Notes Name TGA Primary Music Fest. Songs from Sunny Days Location…" at bounding box center [784, 286] width 420 height 403
click at [704, 487] on section "Shift Details Notes Name TGA Primary Music Fest. Songs from Sunny Days Location…" at bounding box center [784, 286] width 420 height 403
click at [965, 502] on span "Close" at bounding box center [968, 506] width 21 height 12
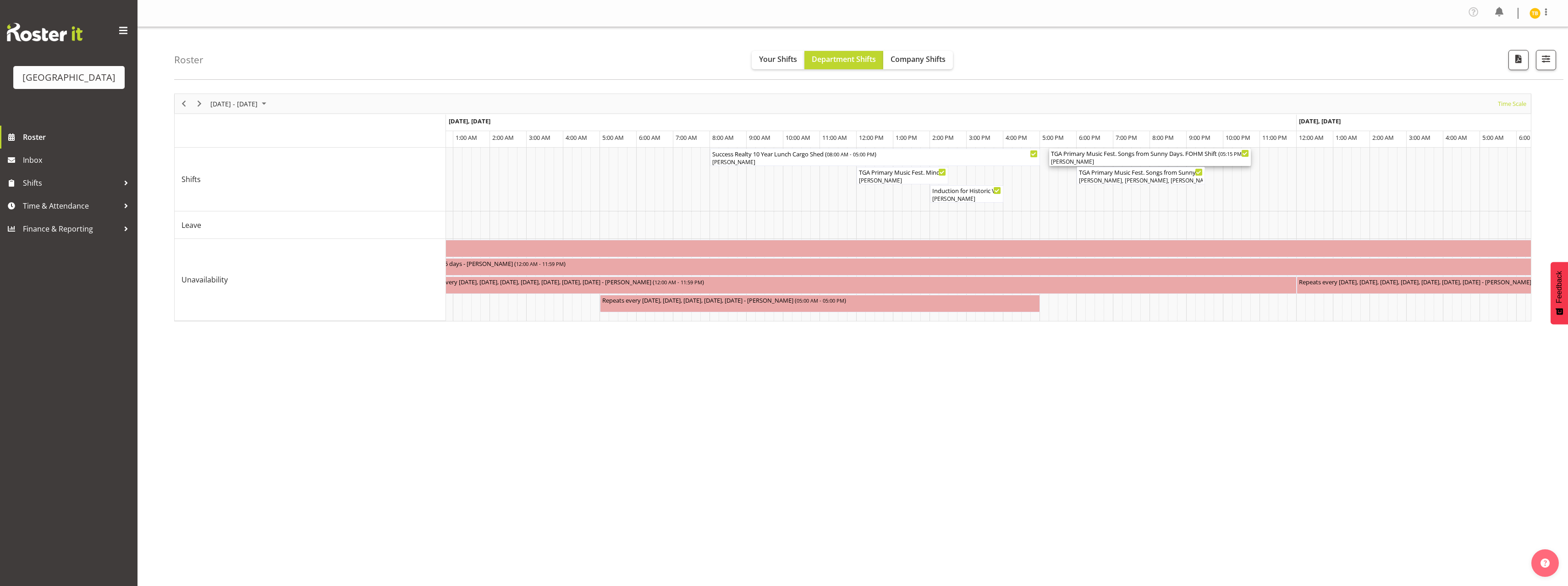
click at [1120, 150] on div "TGA Primary Music Fest. Songs from Sunny Days. FOHM Shift ( 05:15 PM - 10:45 PM…" at bounding box center [1150, 153] width 198 height 9
click at [0, 0] on div at bounding box center [0, 0] width 0 height 0
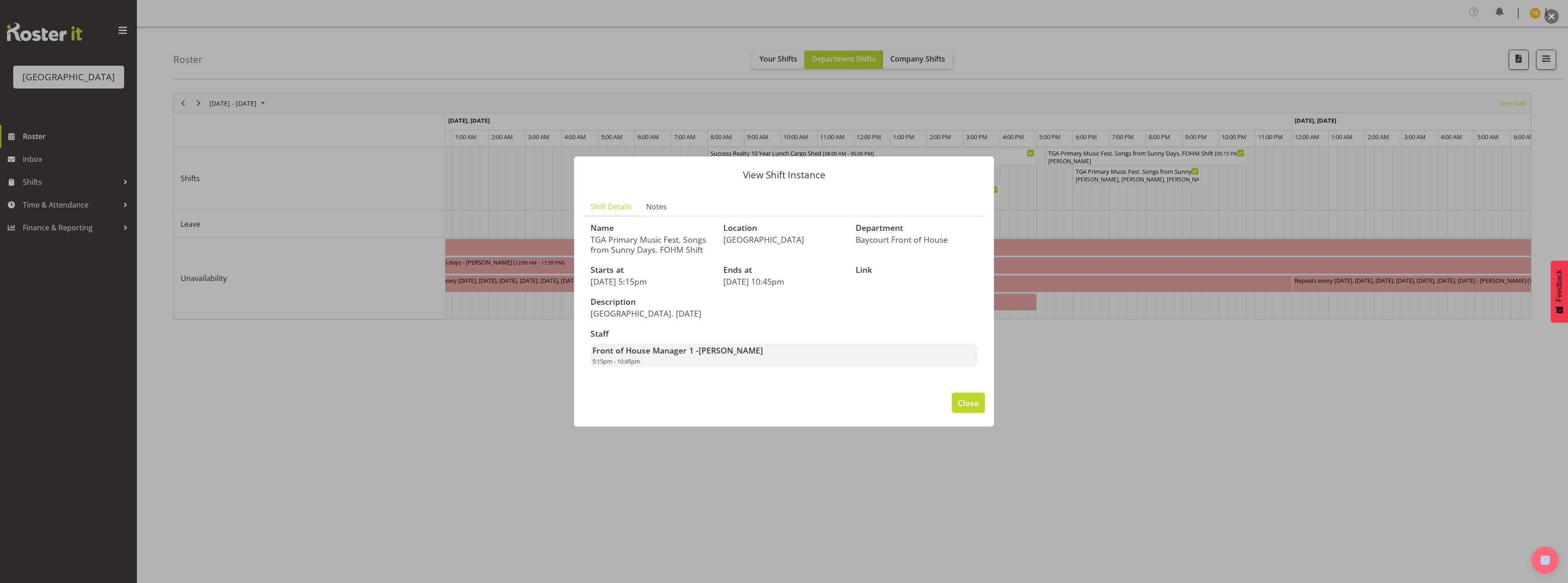
click at [974, 399] on span "Close" at bounding box center [968, 402] width 21 height 12
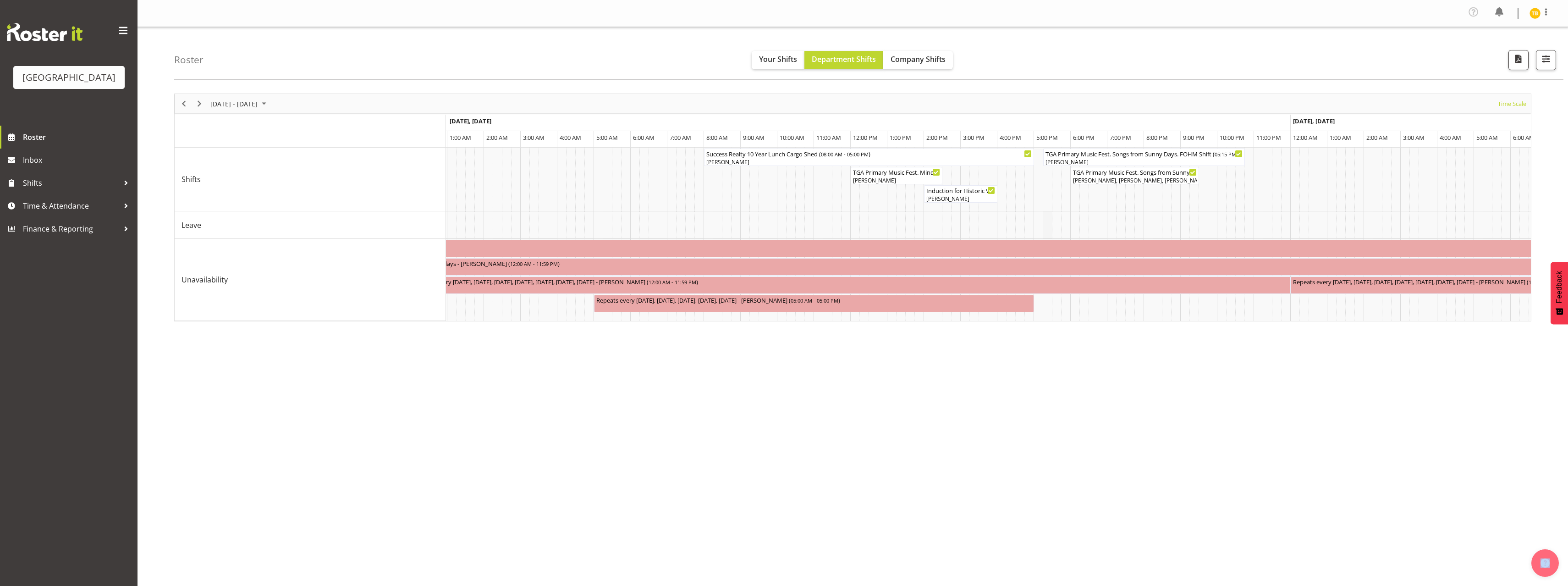
scroll to position [0, 0]
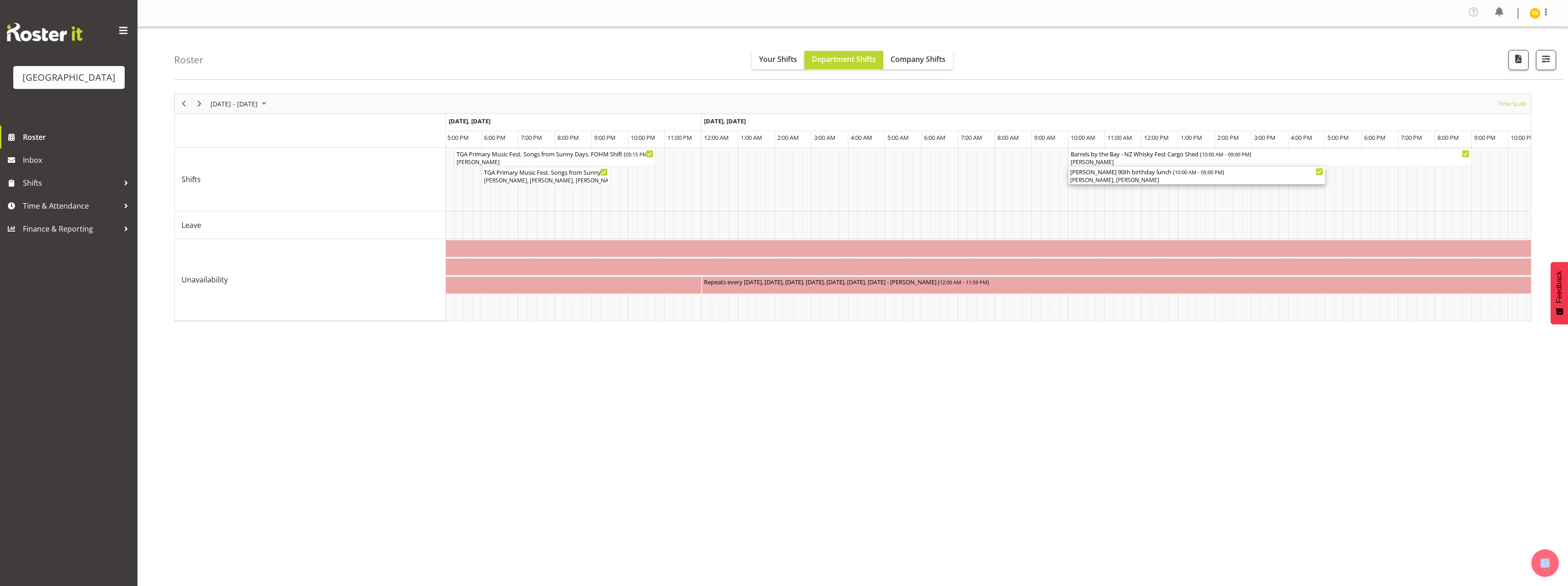
click at [1205, 177] on div "[PERSON_NAME], [PERSON_NAME]" at bounding box center [1197, 180] width 253 height 8
click at [0, 0] on div at bounding box center [0, 0] width 0 height 0
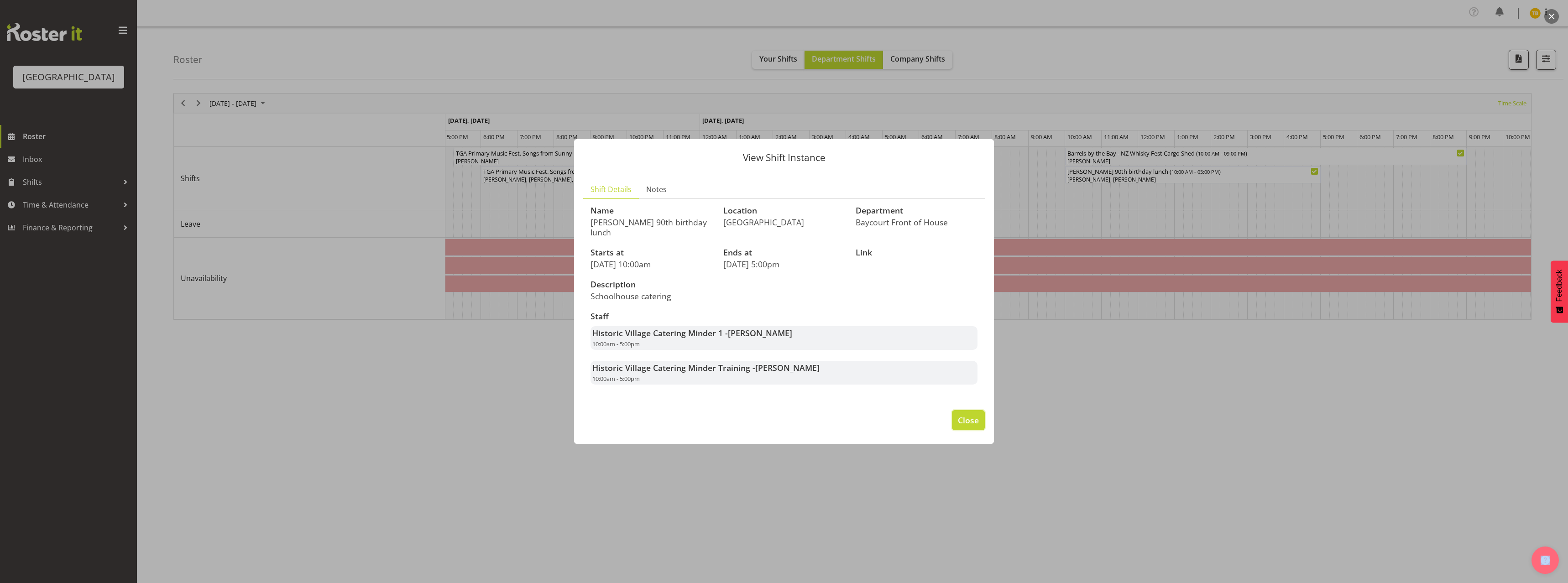
click at [971, 414] on span "Close" at bounding box center [968, 420] width 21 height 12
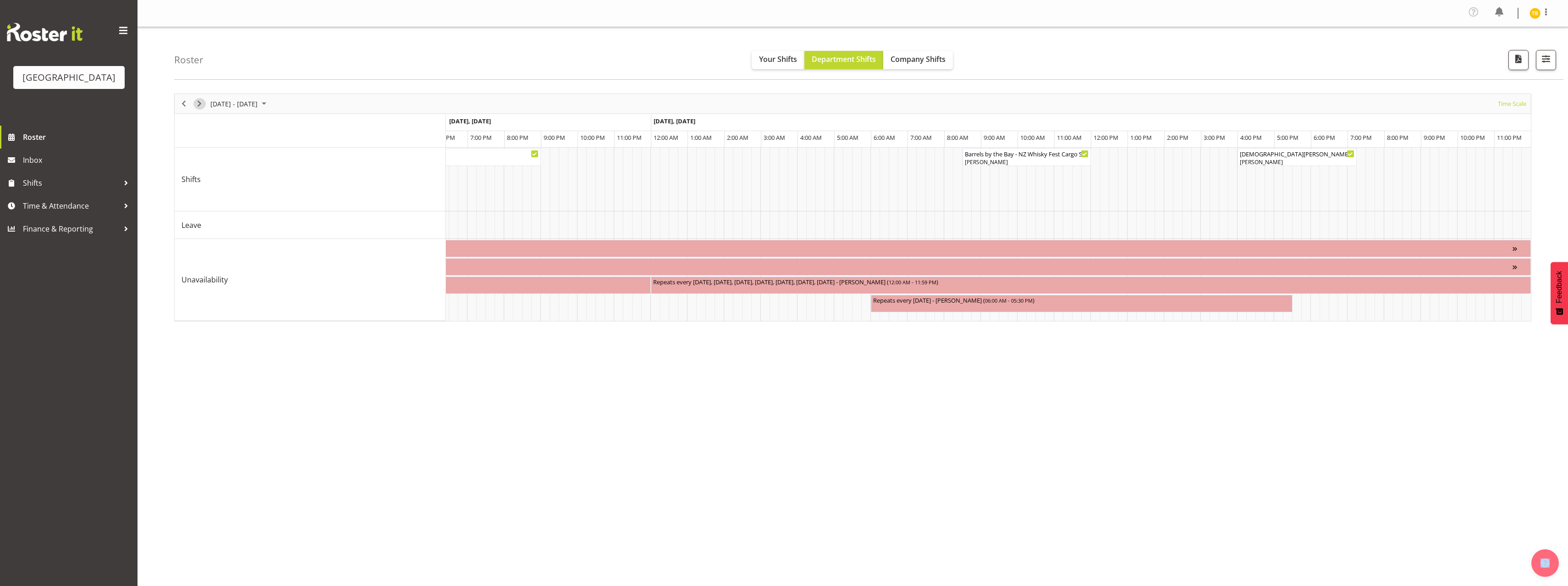
click at [197, 103] on span "Next" at bounding box center [199, 103] width 11 height 12
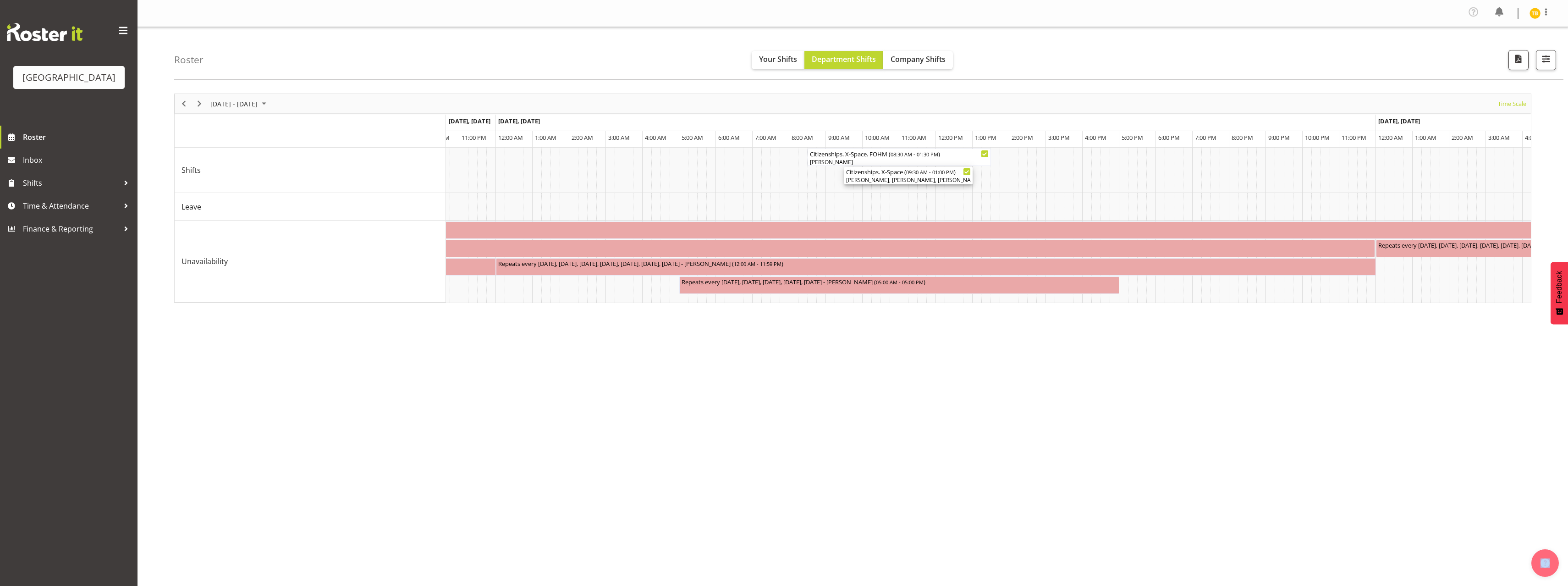
click at [907, 177] on div "[PERSON_NAME], [PERSON_NAME], [PERSON_NAME]" at bounding box center [908, 180] width 125 height 8
click at [0, 0] on div at bounding box center [0, 0] width 0 height 0
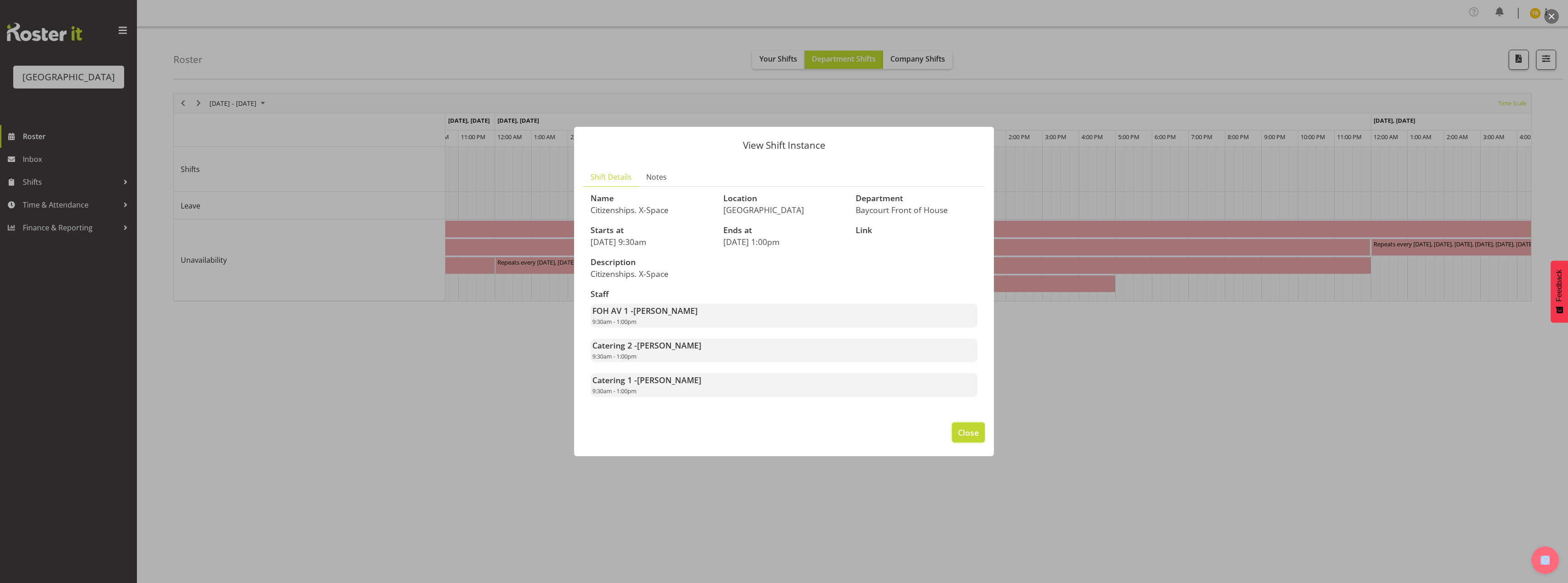
click at [967, 436] on span "Close" at bounding box center [968, 432] width 21 height 12
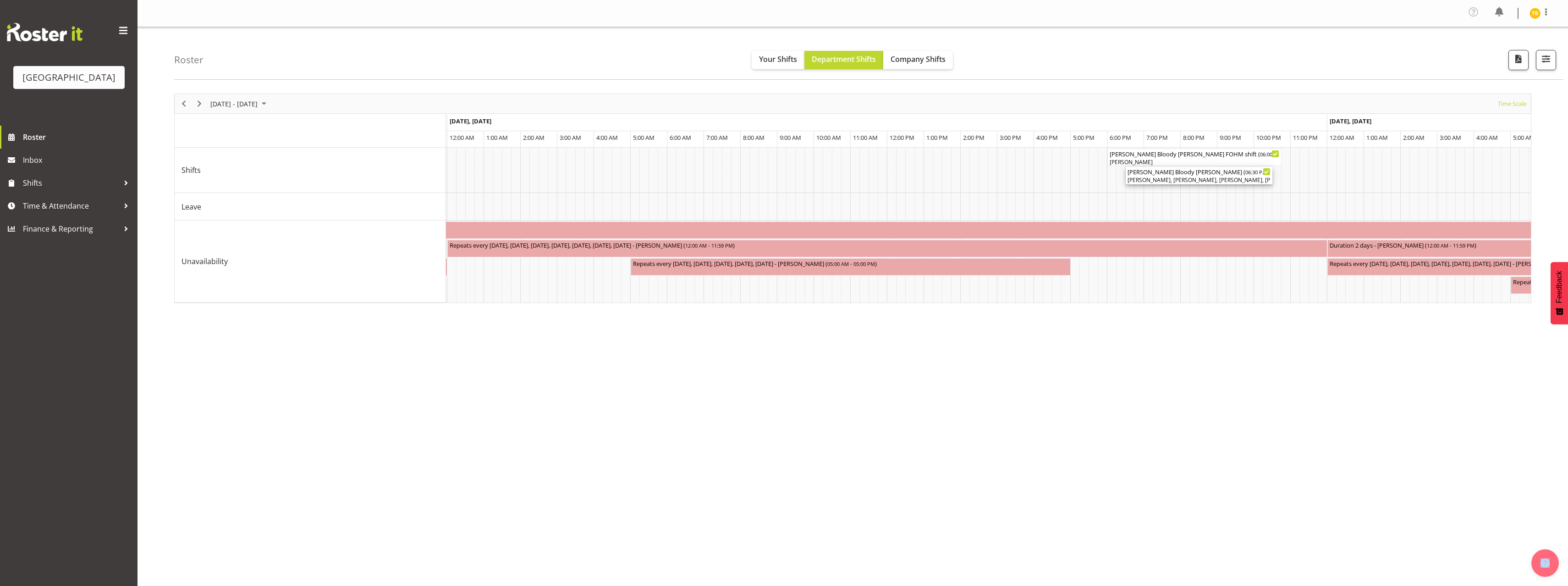
click at [1235, 177] on div "[PERSON_NAME], [PERSON_NAME], [PERSON_NAME], [PERSON_NAME], [PERSON_NAME], [PER…" at bounding box center [1199, 180] width 143 height 8
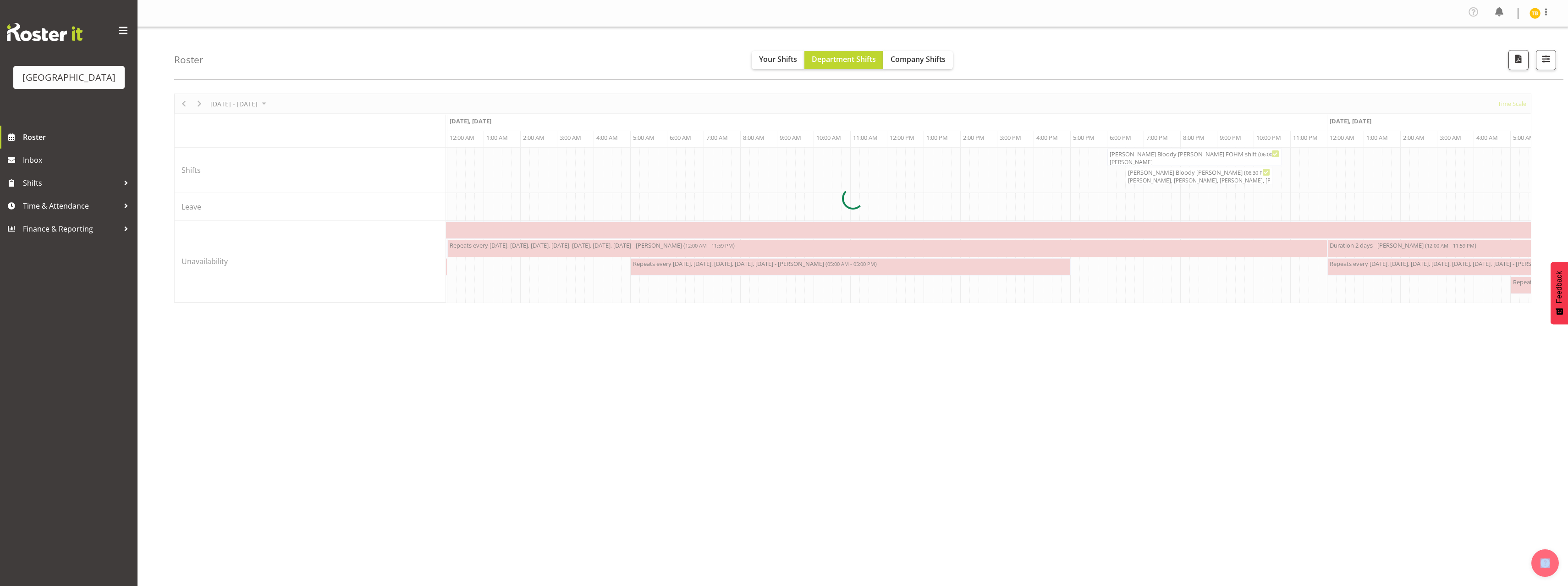
click at [1235, 177] on div at bounding box center [853, 198] width 1357 height 210
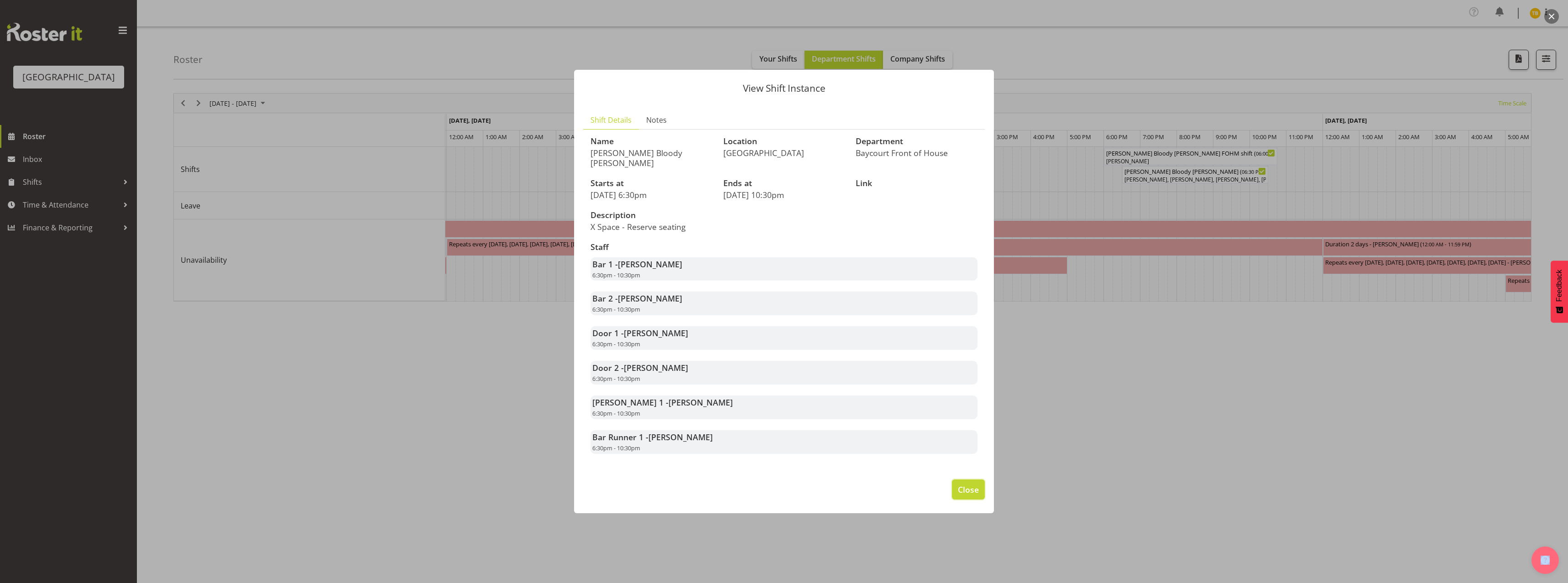
click at [961, 495] on span "Close" at bounding box center [968, 489] width 21 height 12
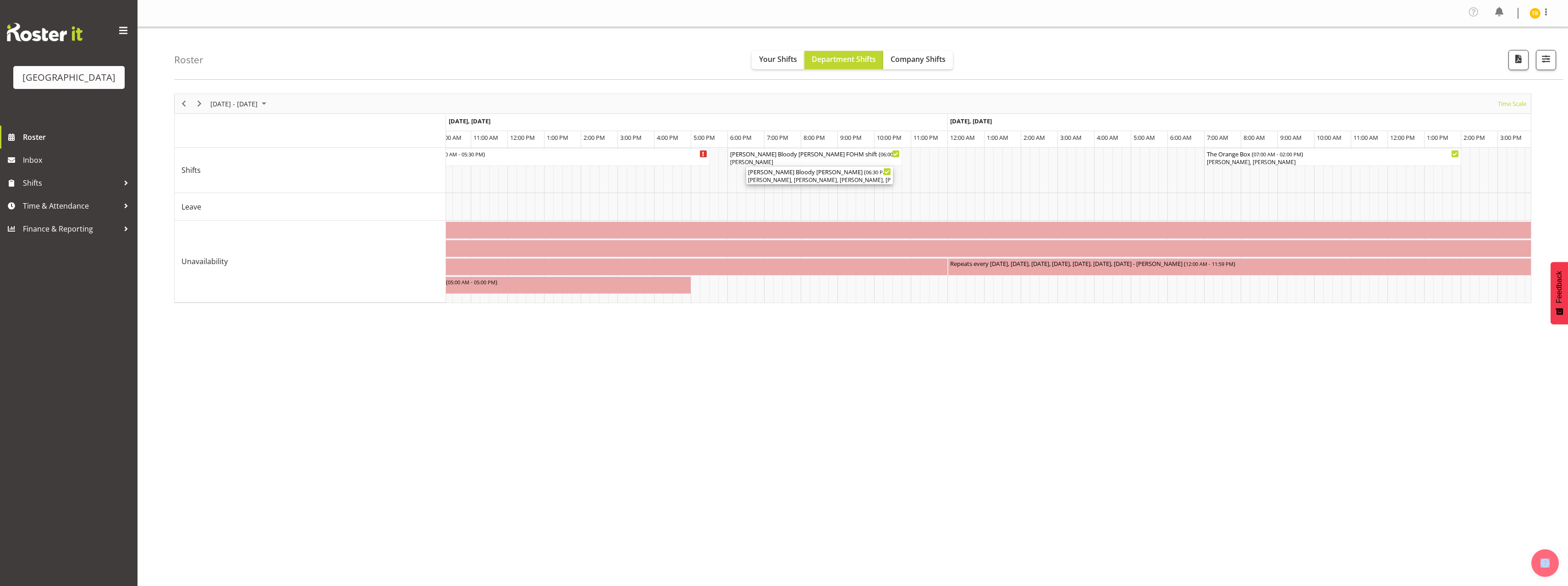
click at [866, 172] on span "06:30 PM - 10:30 PM" at bounding box center [889, 172] width 48 height 7
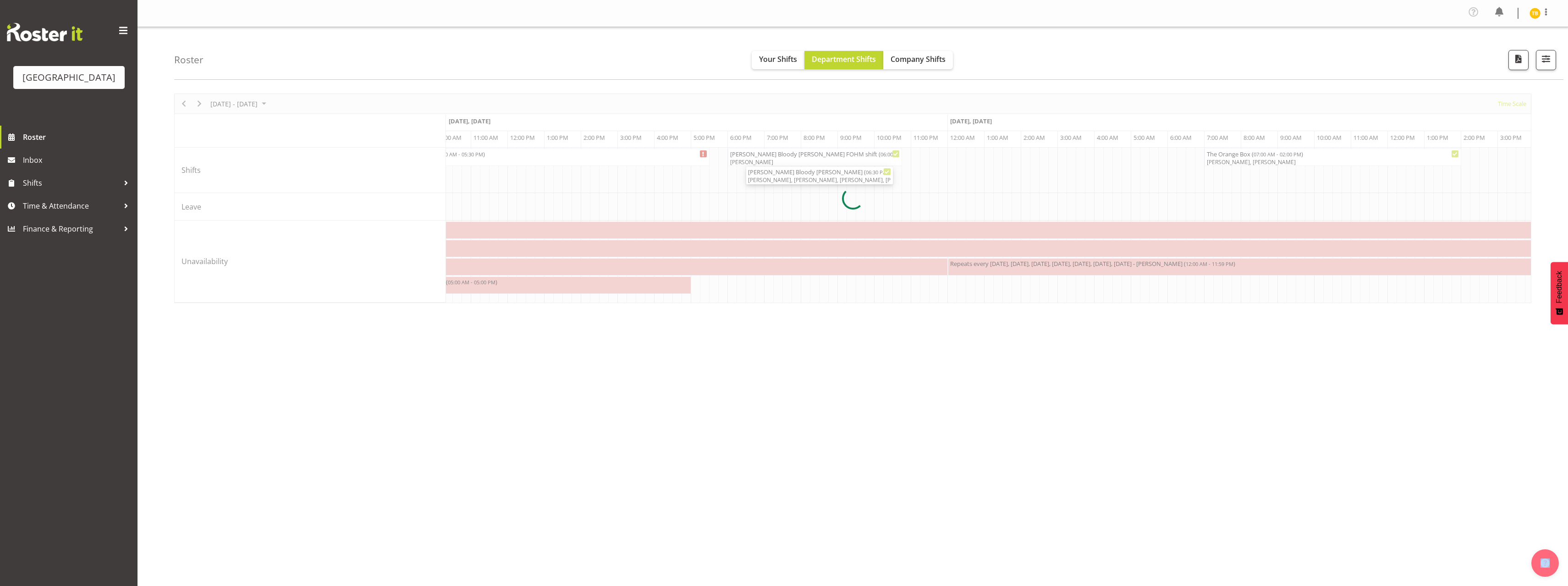
click at [819, 172] on div at bounding box center [853, 198] width 1357 height 210
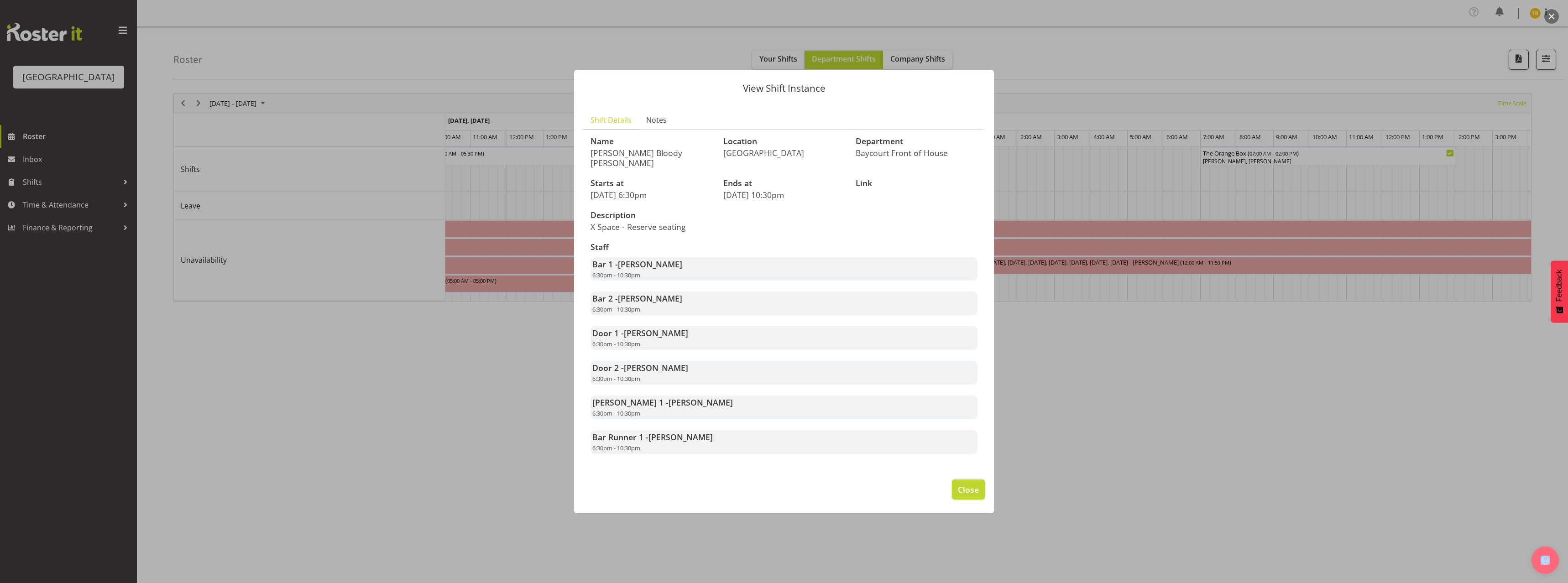
click at [957, 488] on button "Close" at bounding box center [968, 489] width 33 height 20
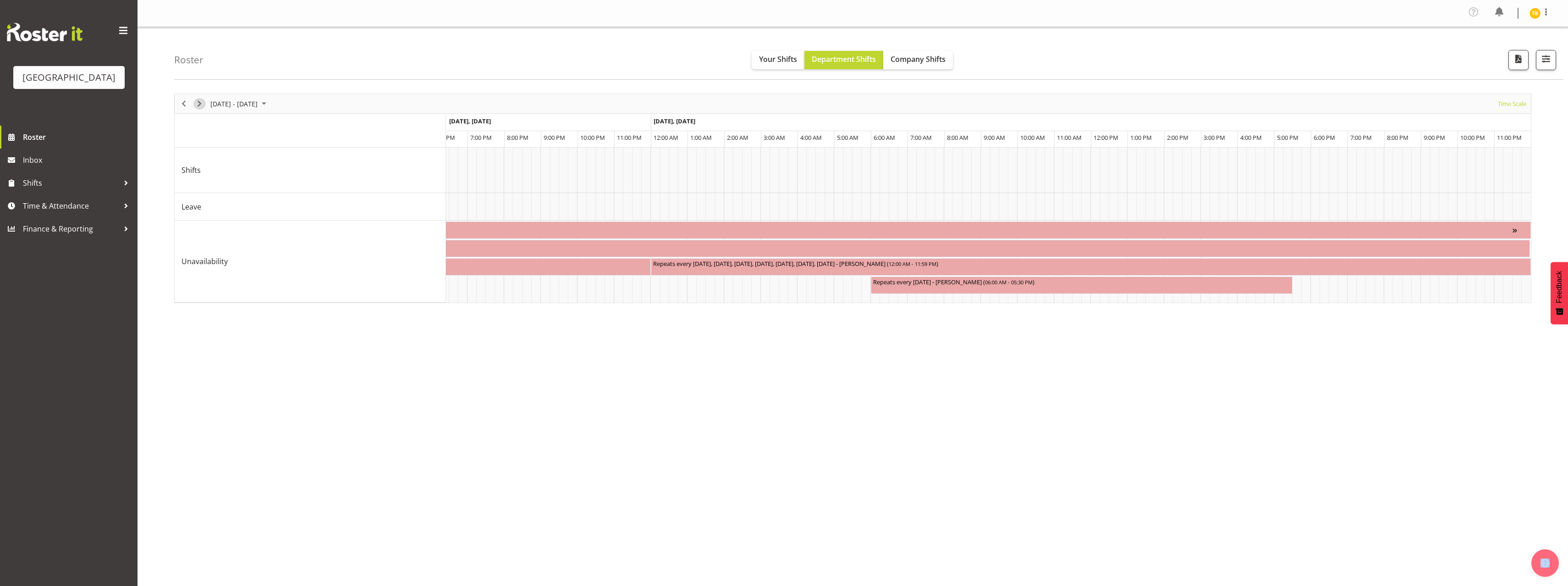
click at [204, 107] on span "Next" at bounding box center [199, 103] width 11 height 12
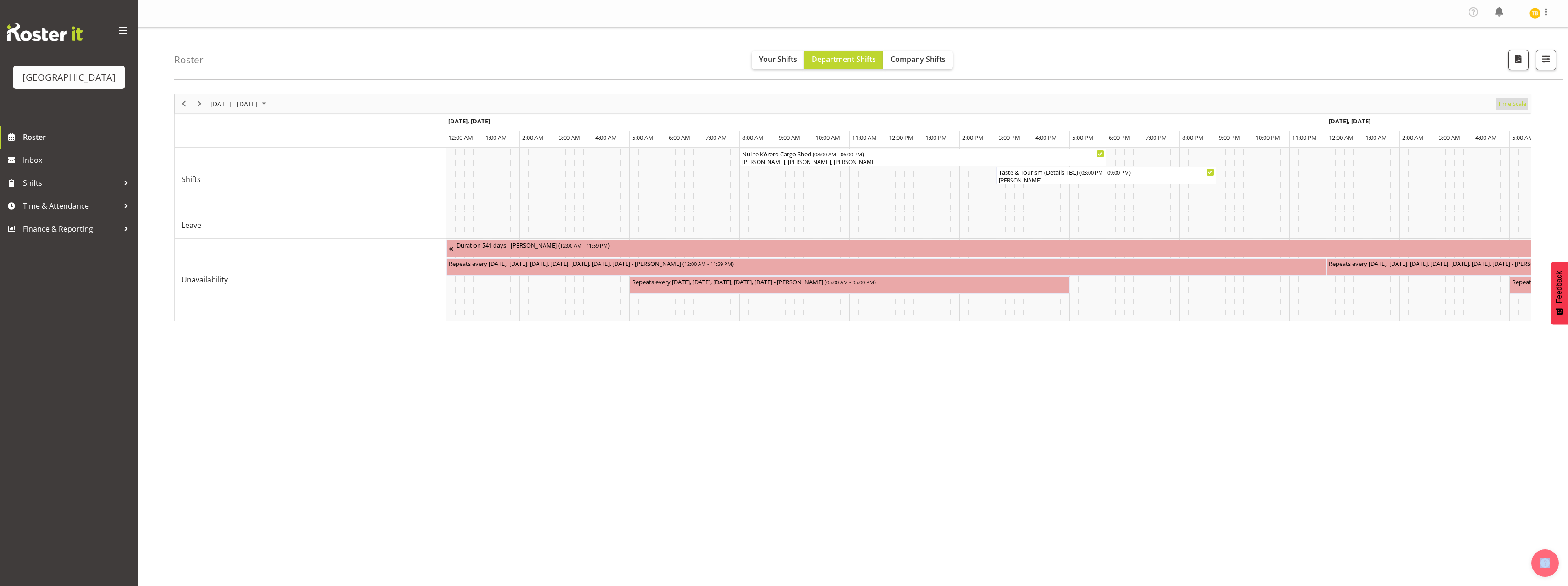
click at [1508, 104] on span "Time Scale" at bounding box center [1512, 103] width 30 height 12
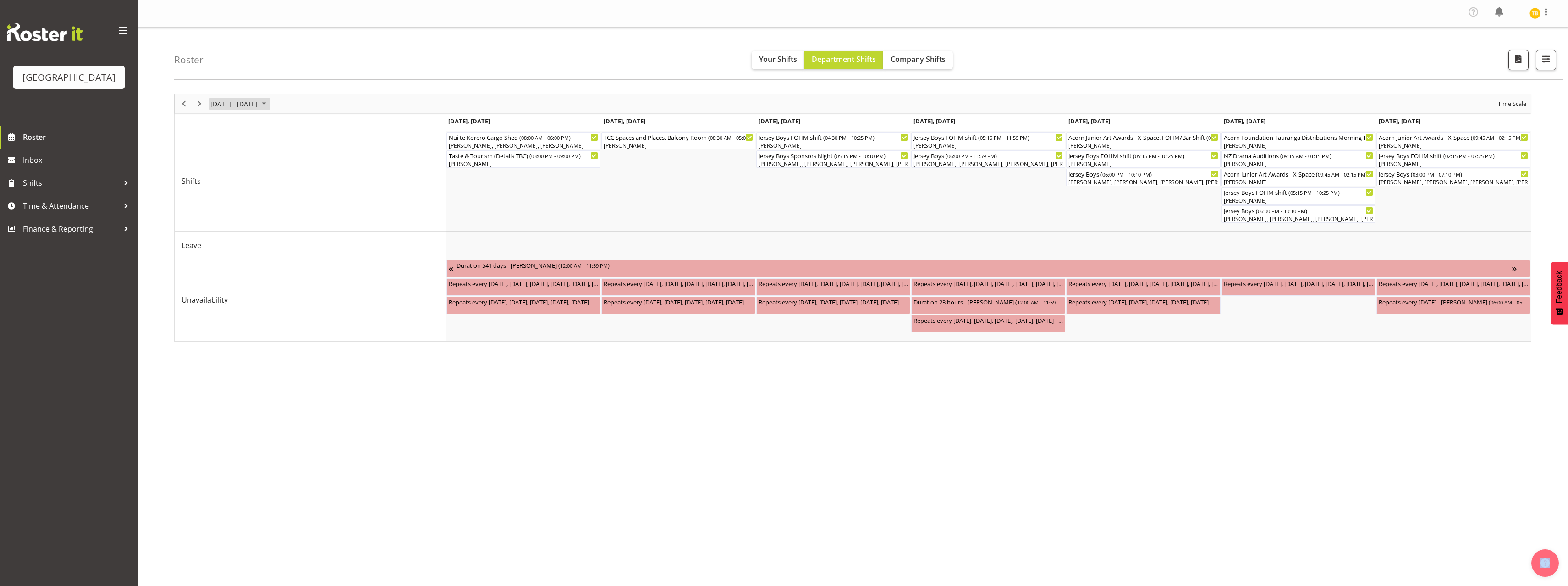
click at [270, 103] on span "September 08 - 14, 2025" at bounding box center [264, 103] width 11 height 12
click at [389, 114] on div "[DATE] - [DATE] [DATE] Day Week Fortnight Month calendar Month Agenda Time Scal…" at bounding box center [853, 218] width 1357 height 248
click at [1553, 69] on button "button" at bounding box center [1545, 60] width 20 height 20
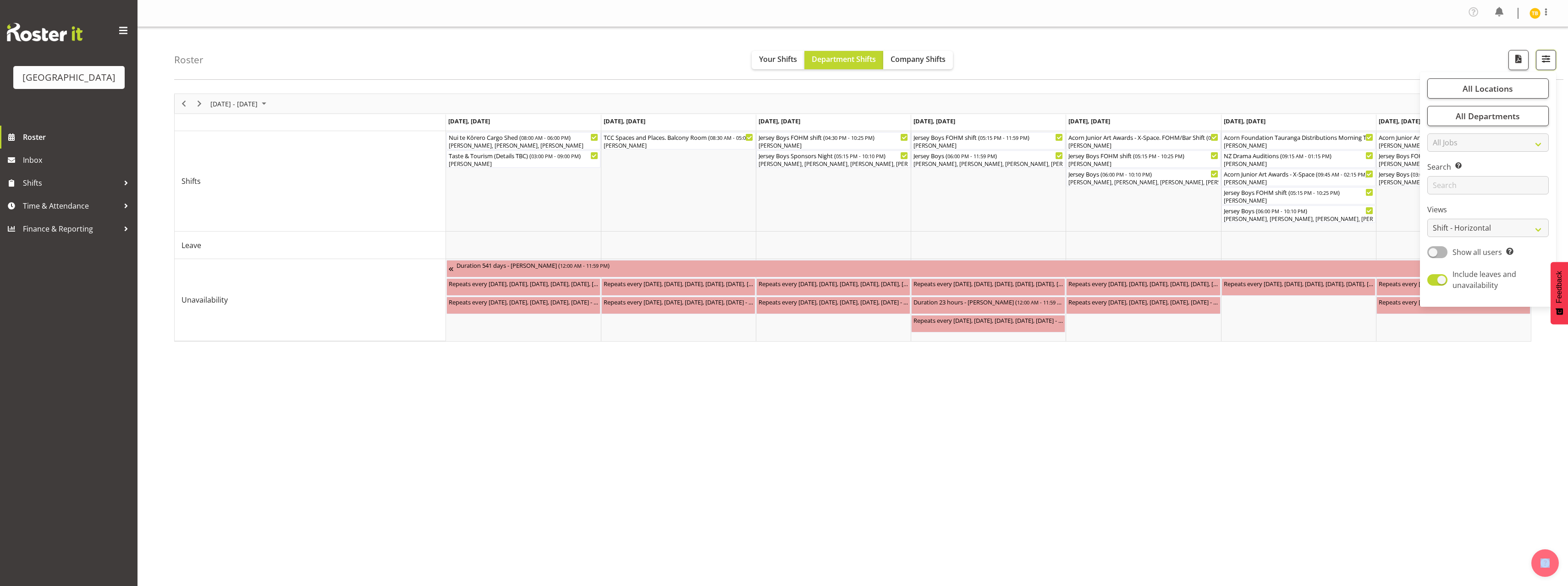
click at [1552, 59] on button "button" at bounding box center [1545, 60] width 20 height 20
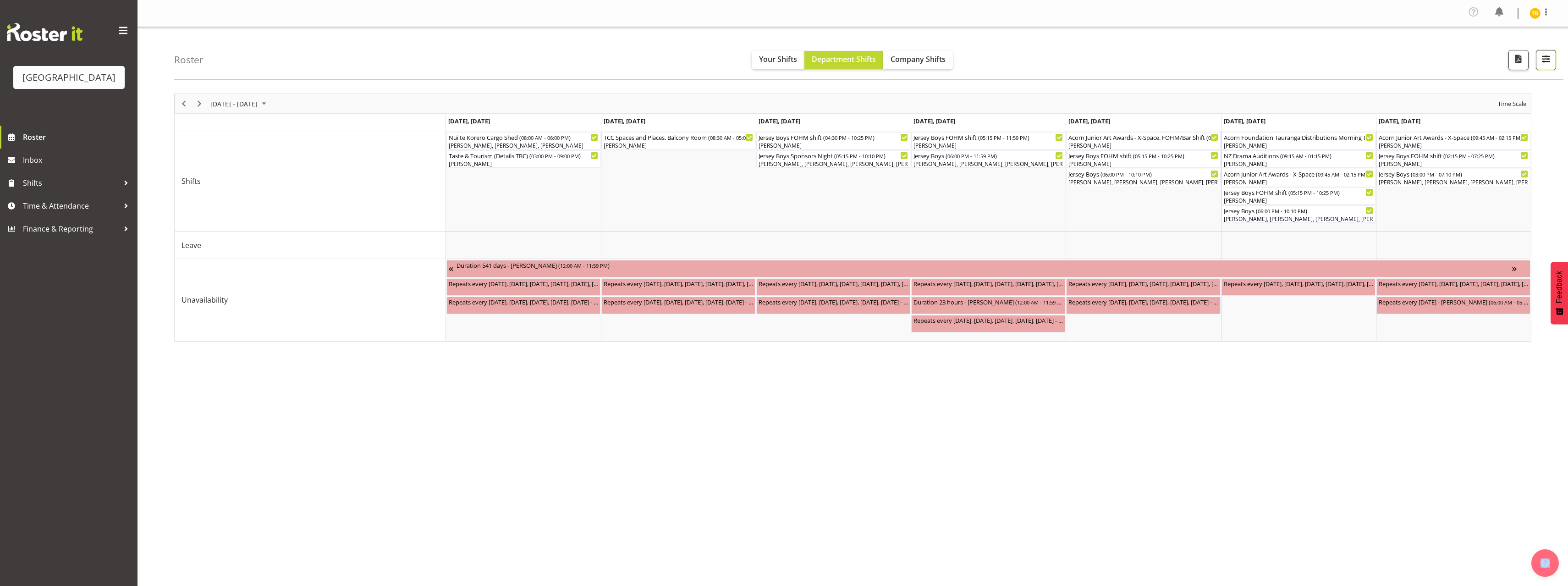
click at [1552, 59] on button "button" at bounding box center [1545, 60] width 20 height 20
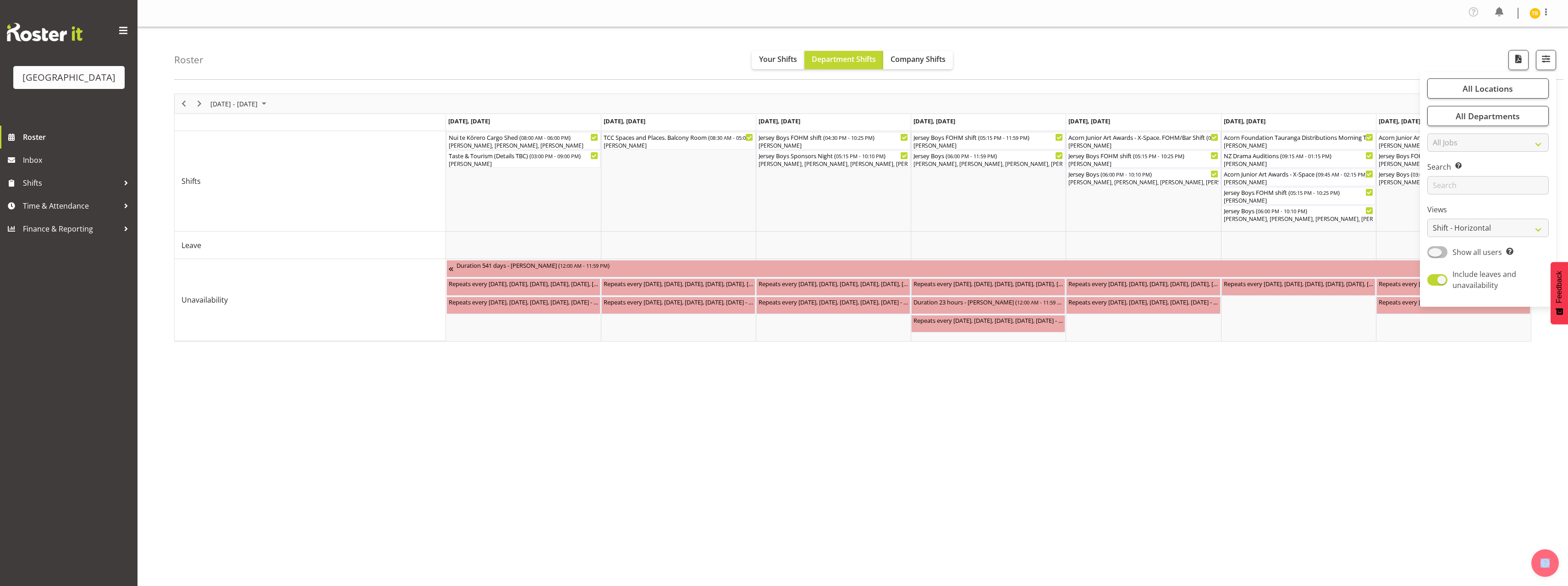
click at [1437, 256] on span at bounding box center [1437, 252] width 20 height 12
click at [1433, 255] on input "Show all users Show only rostered employees" at bounding box center [1430, 252] width 6 height 6
checkbox input "true"
click at [1462, 385] on div "[DATE] - [DATE] [DATE] Day Week Fortnight Month calendar Month Agenda Time Scal…" at bounding box center [871, 270] width 1394 height 367
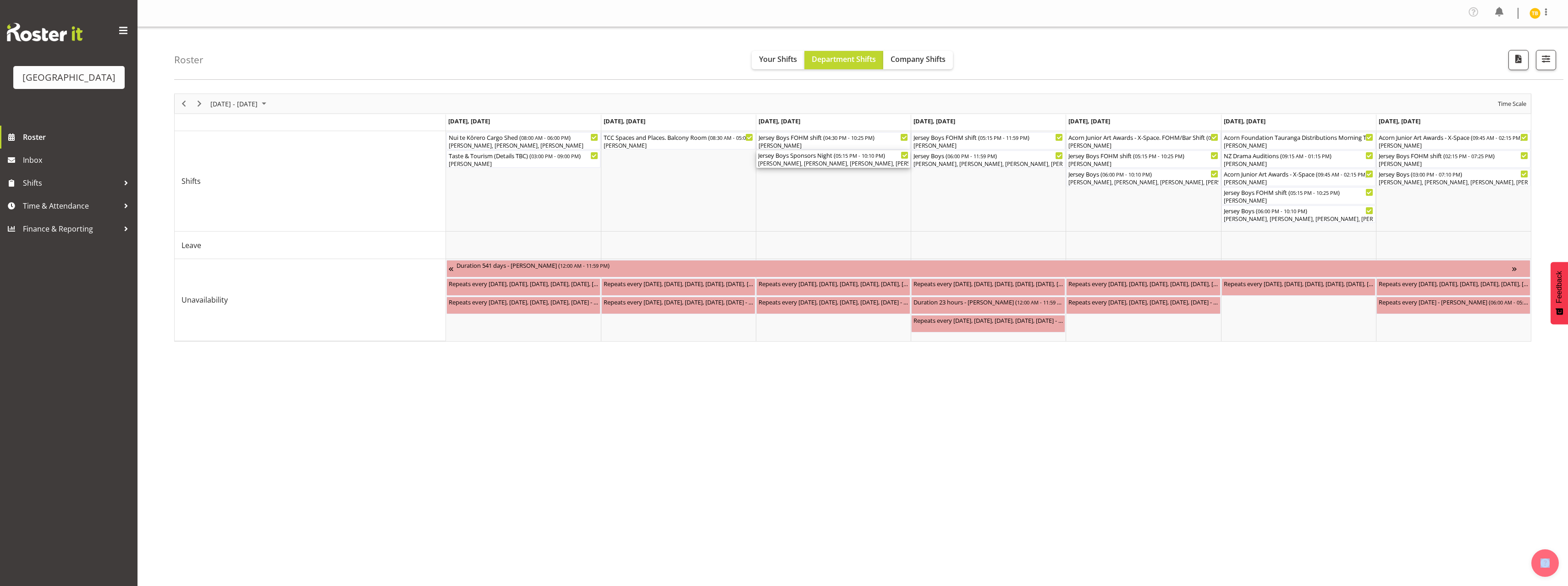
click at [848, 163] on div "[PERSON_NAME], [PERSON_NAME], [PERSON_NAME], [PERSON_NAME], [PERSON_NAME]" at bounding box center [833, 163] width 150 height 8
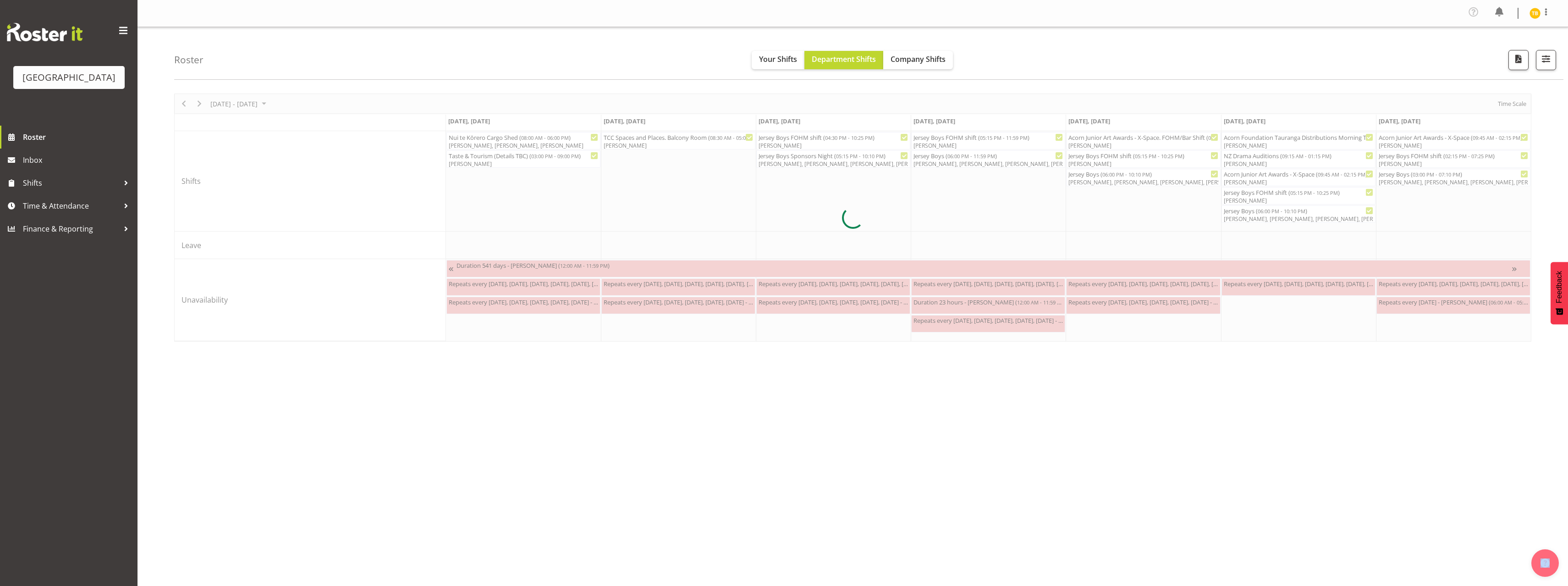
click at [848, 163] on div at bounding box center [853, 218] width 1357 height 248
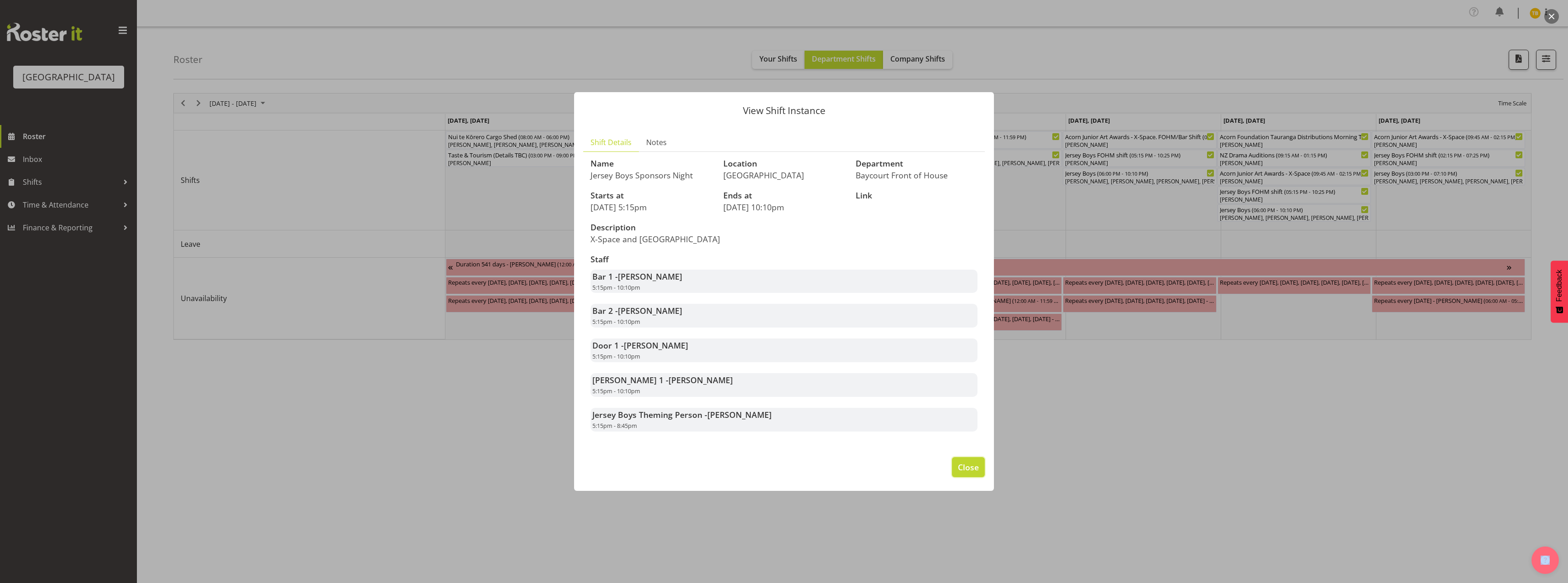
click at [962, 473] on span "Close" at bounding box center [968, 467] width 21 height 12
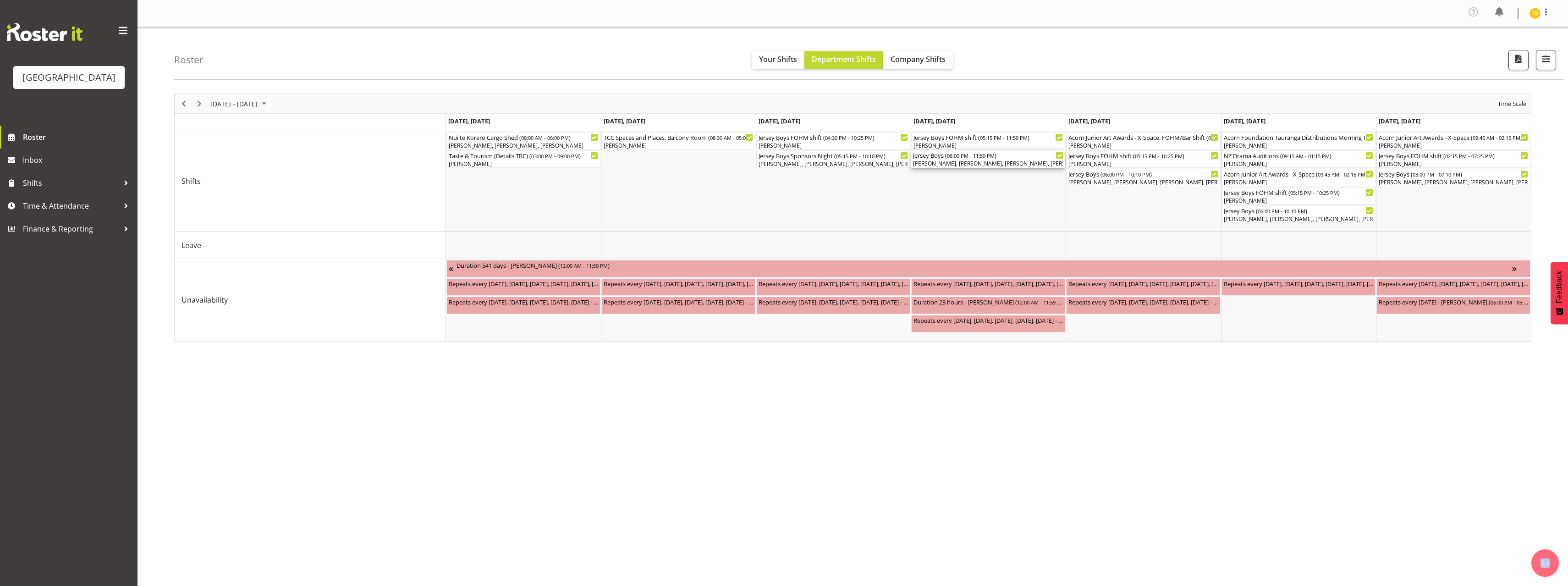
click at [1009, 163] on div "[PERSON_NAME], [PERSON_NAME], [PERSON_NAME], [PERSON_NAME], [PERSON_NAME], [PER…" at bounding box center [988, 163] width 150 height 8
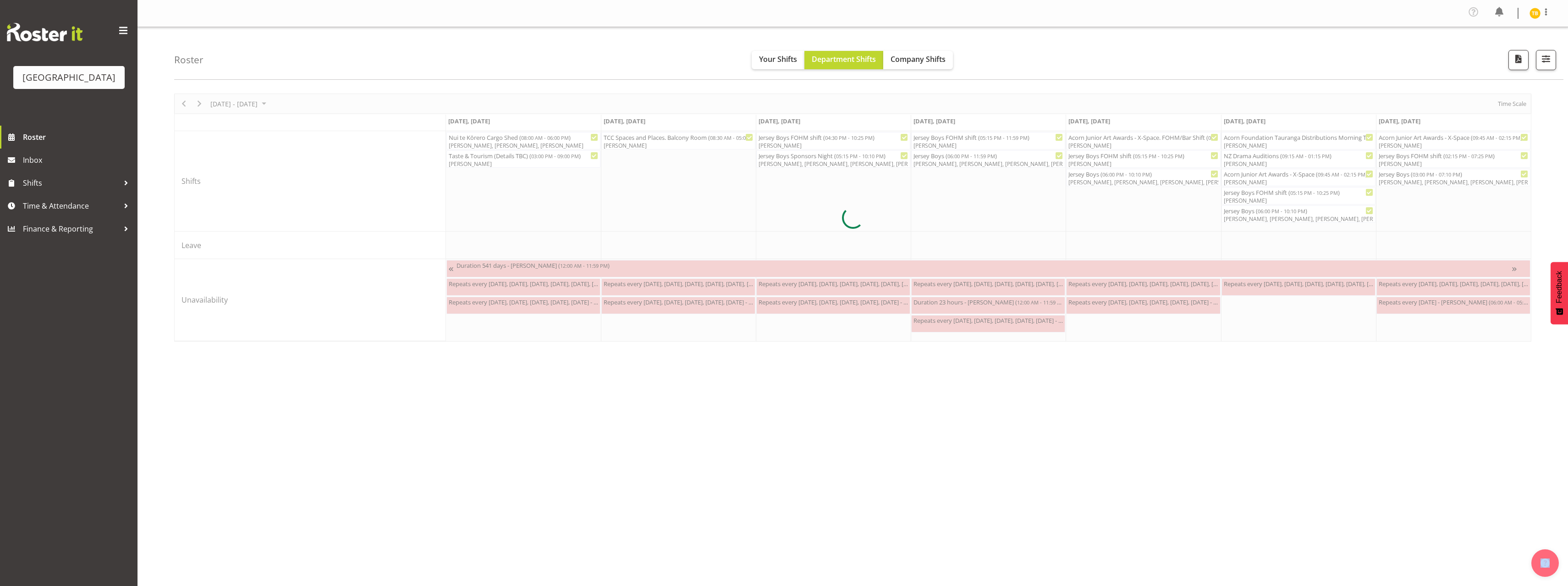
click at [1009, 163] on div at bounding box center [853, 218] width 1357 height 248
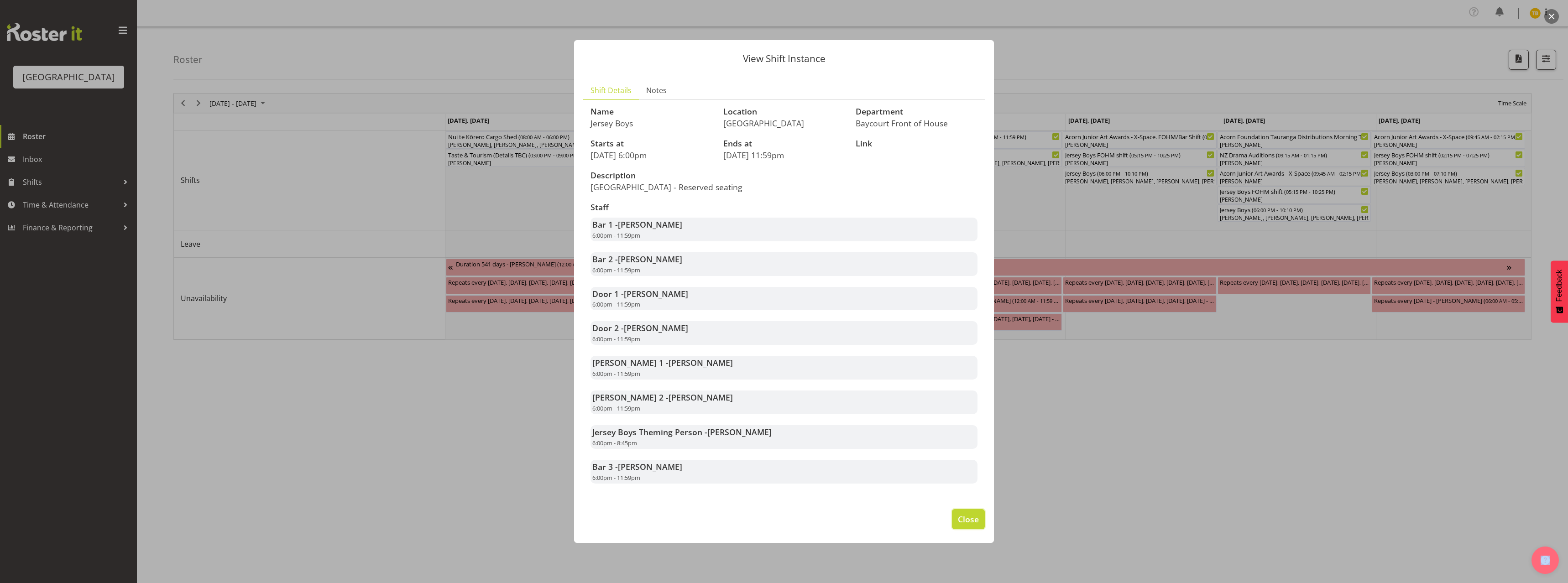
click at [958, 518] on button "Close" at bounding box center [968, 519] width 33 height 20
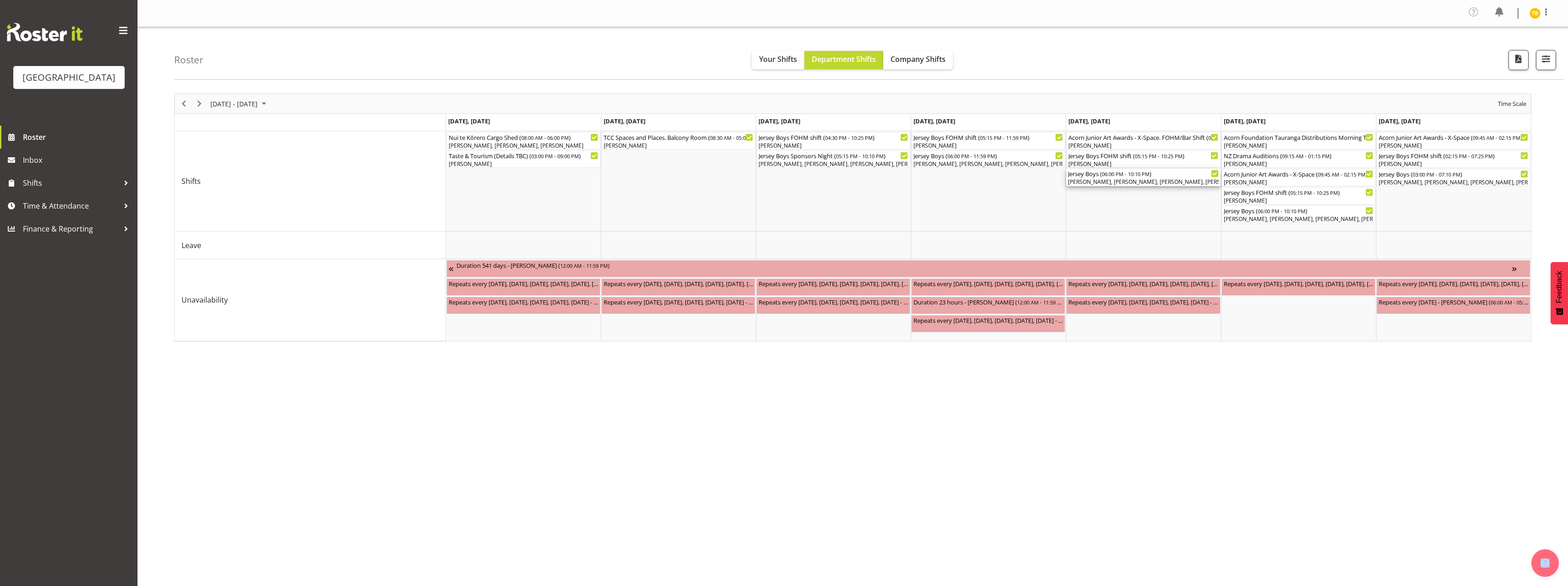
click at [1180, 171] on div "Jersey Boys ( 06:00 PM - 10:10 PM )" at bounding box center [1143, 173] width 150 height 9
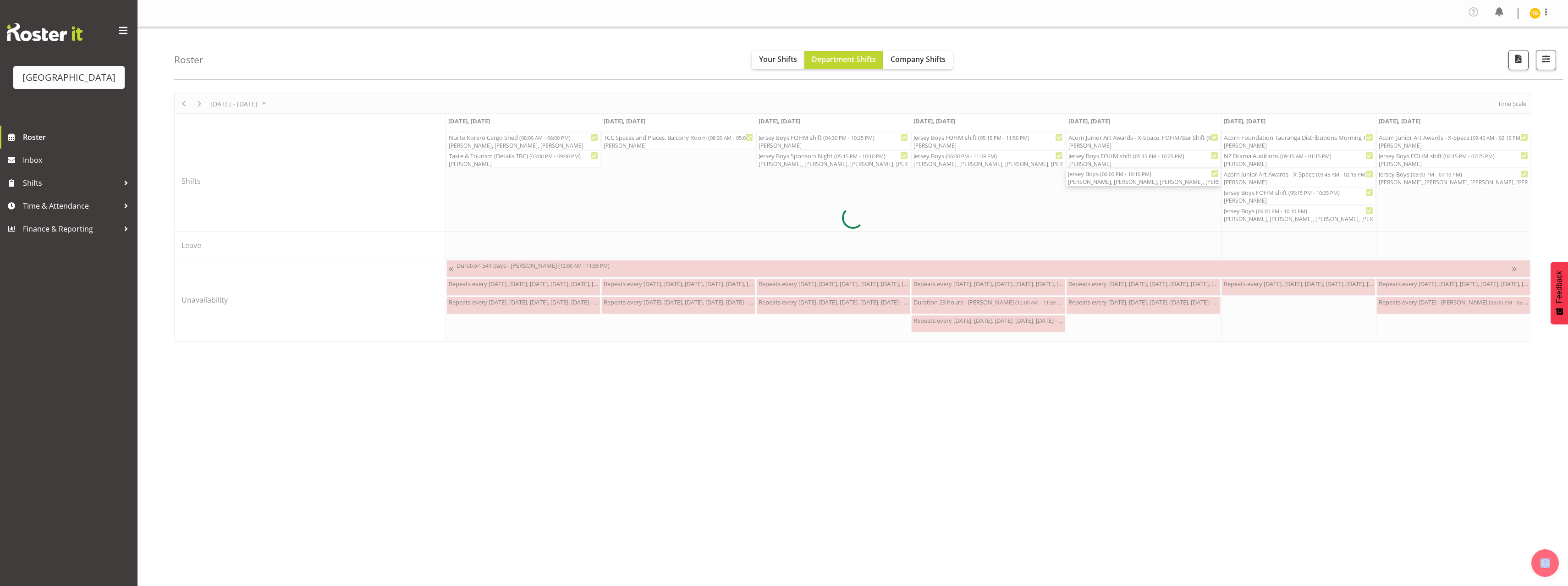
click at [1180, 171] on div at bounding box center [853, 218] width 1357 height 248
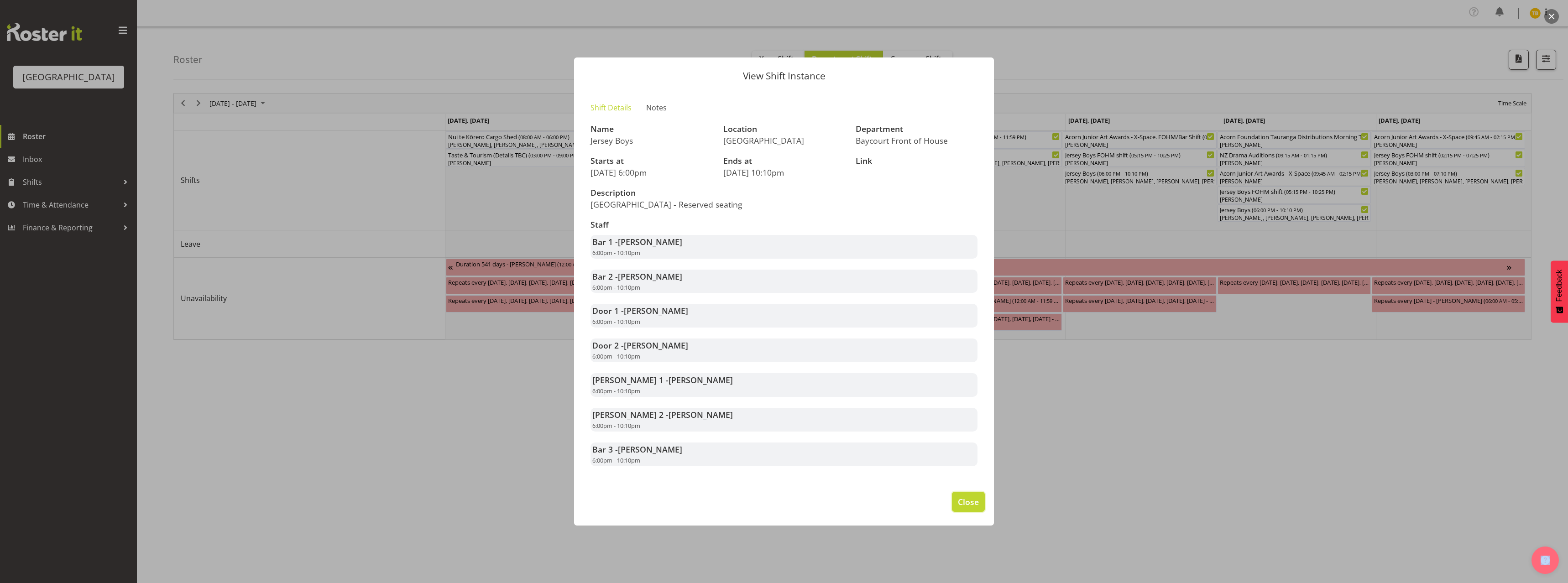
click at [968, 508] on span "Close" at bounding box center [968, 501] width 21 height 12
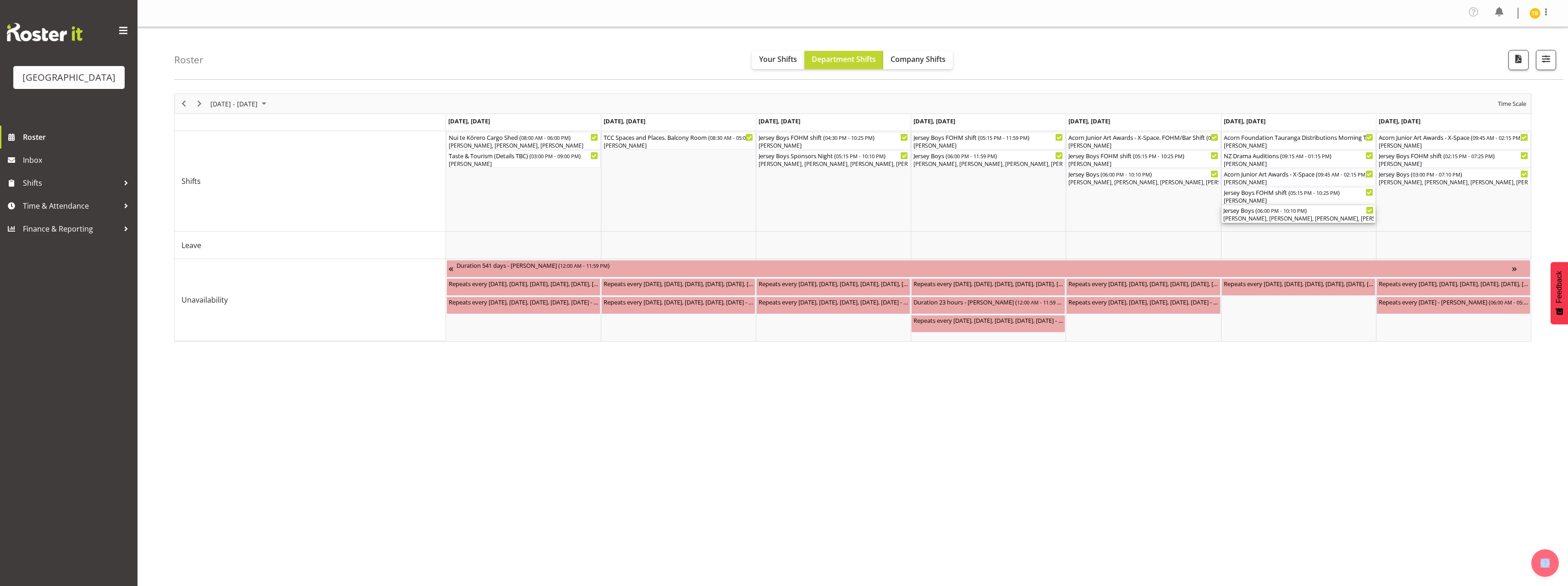
click at [1332, 214] on div "Jersey Boys ( 06:00 PM - 10:10 PM ) [PERSON_NAME], [PERSON_NAME], [PERSON_NAME]…" at bounding box center [1298, 214] width 150 height 17
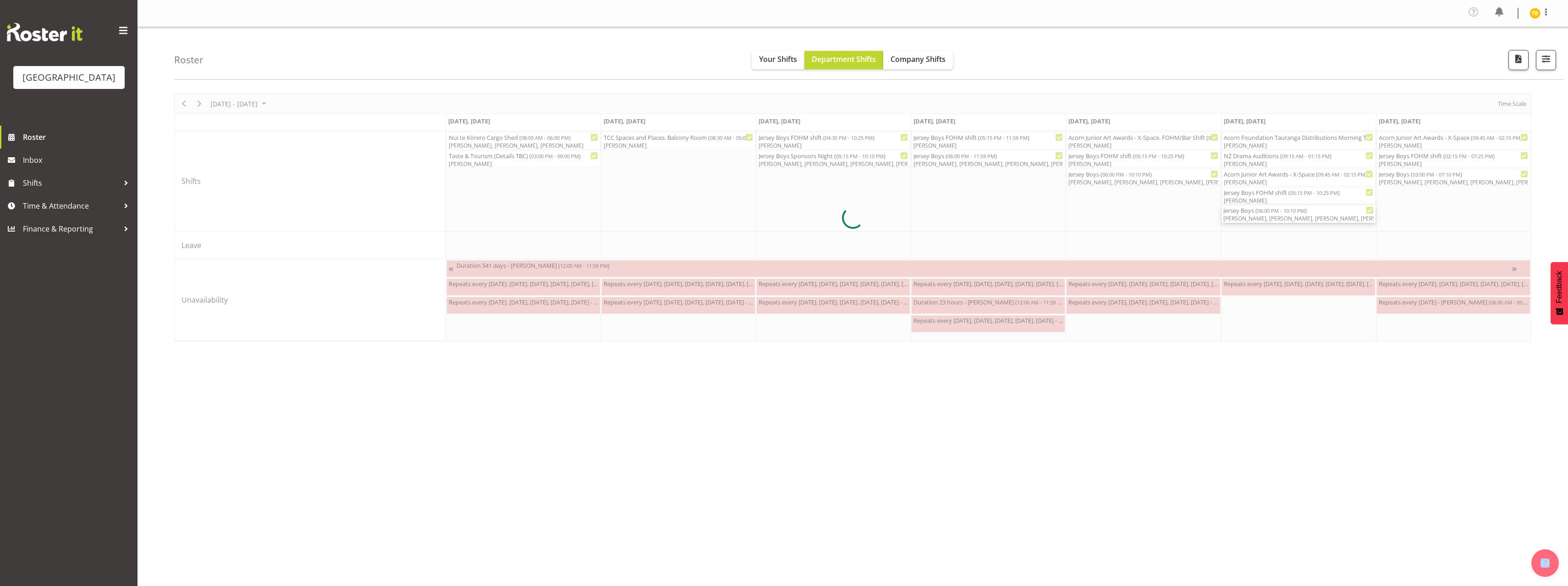
click at [1332, 214] on div at bounding box center [853, 218] width 1357 height 248
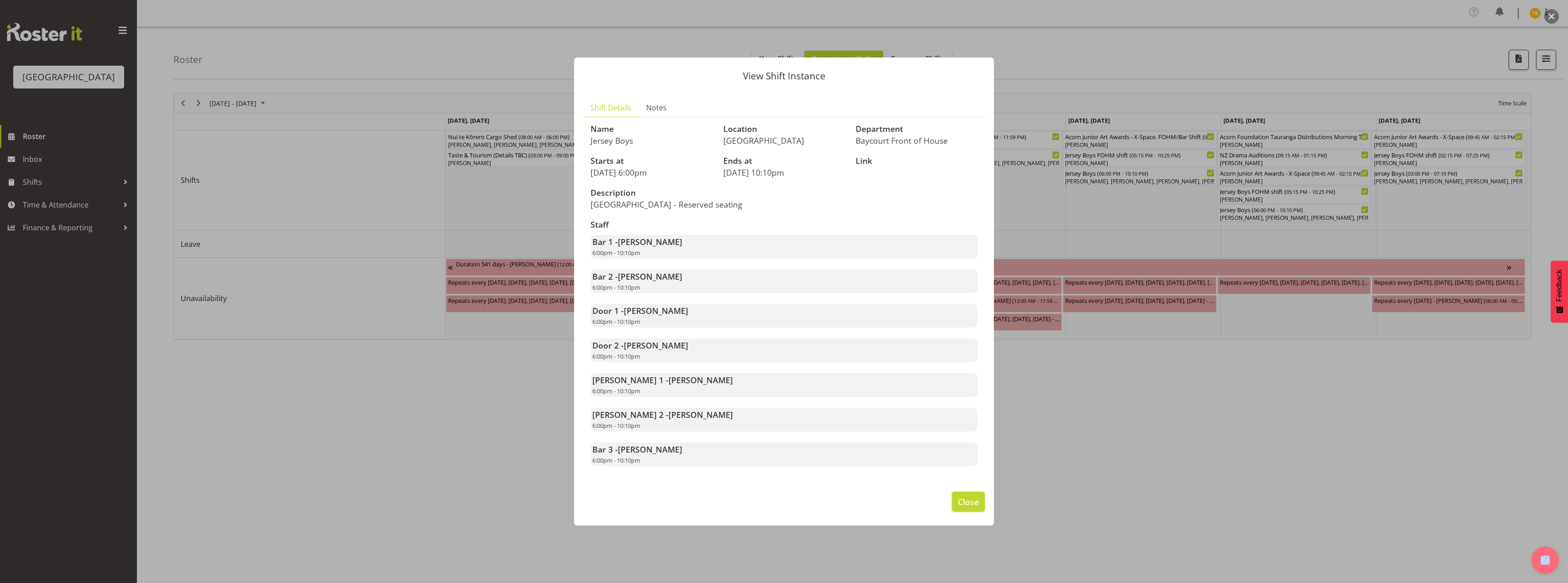
click at [960, 508] on span "Close" at bounding box center [968, 501] width 21 height 12
